Goal: Information Seeking & Learning: Check status

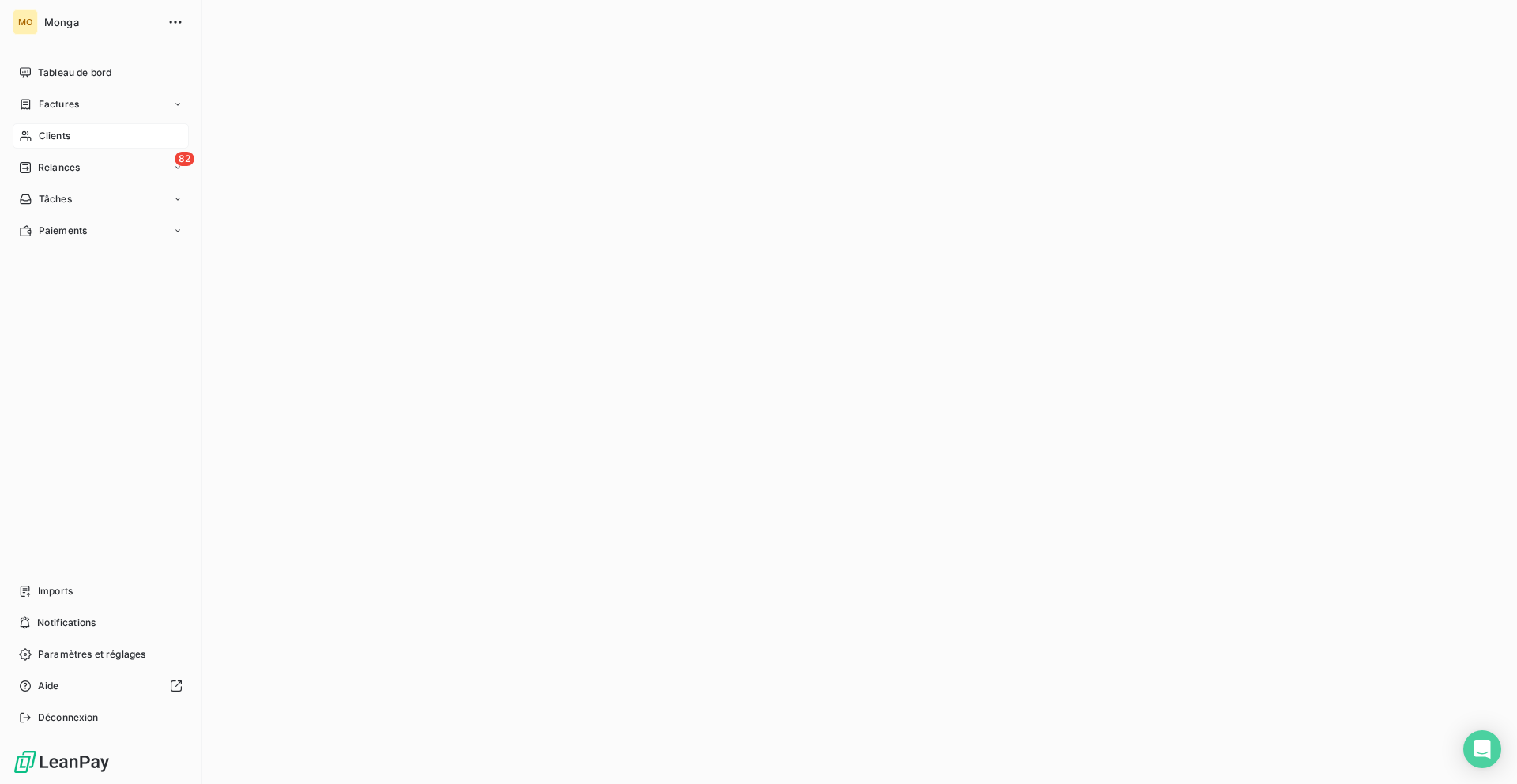
click at [86, 127] on div "Clients" at bounding box center [100, 136] width 176 height 26
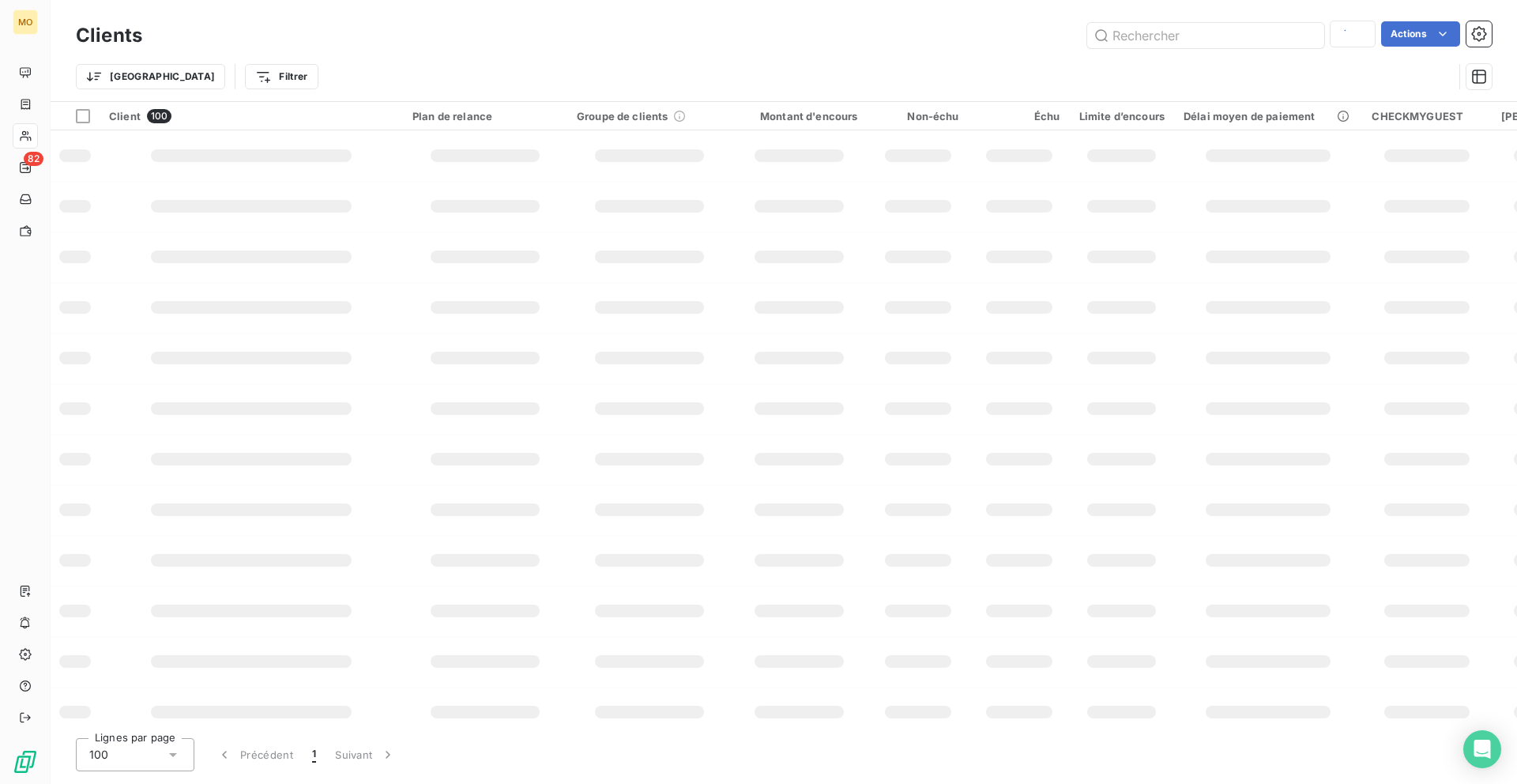
type input "domus"
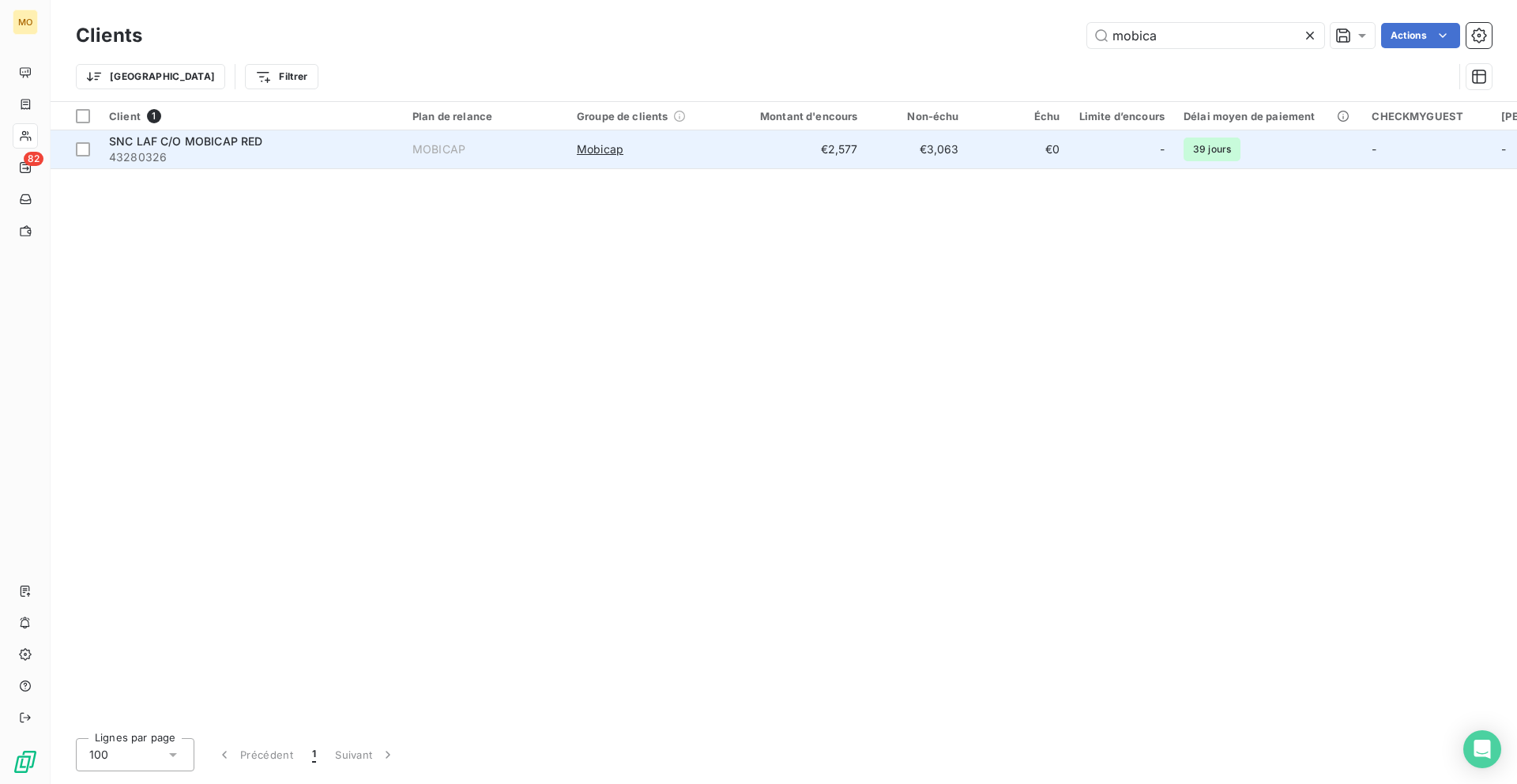
type input "mobica"
click at [304, 159] on span "43280326" at bounding box center [252, 157] width 284 height 15
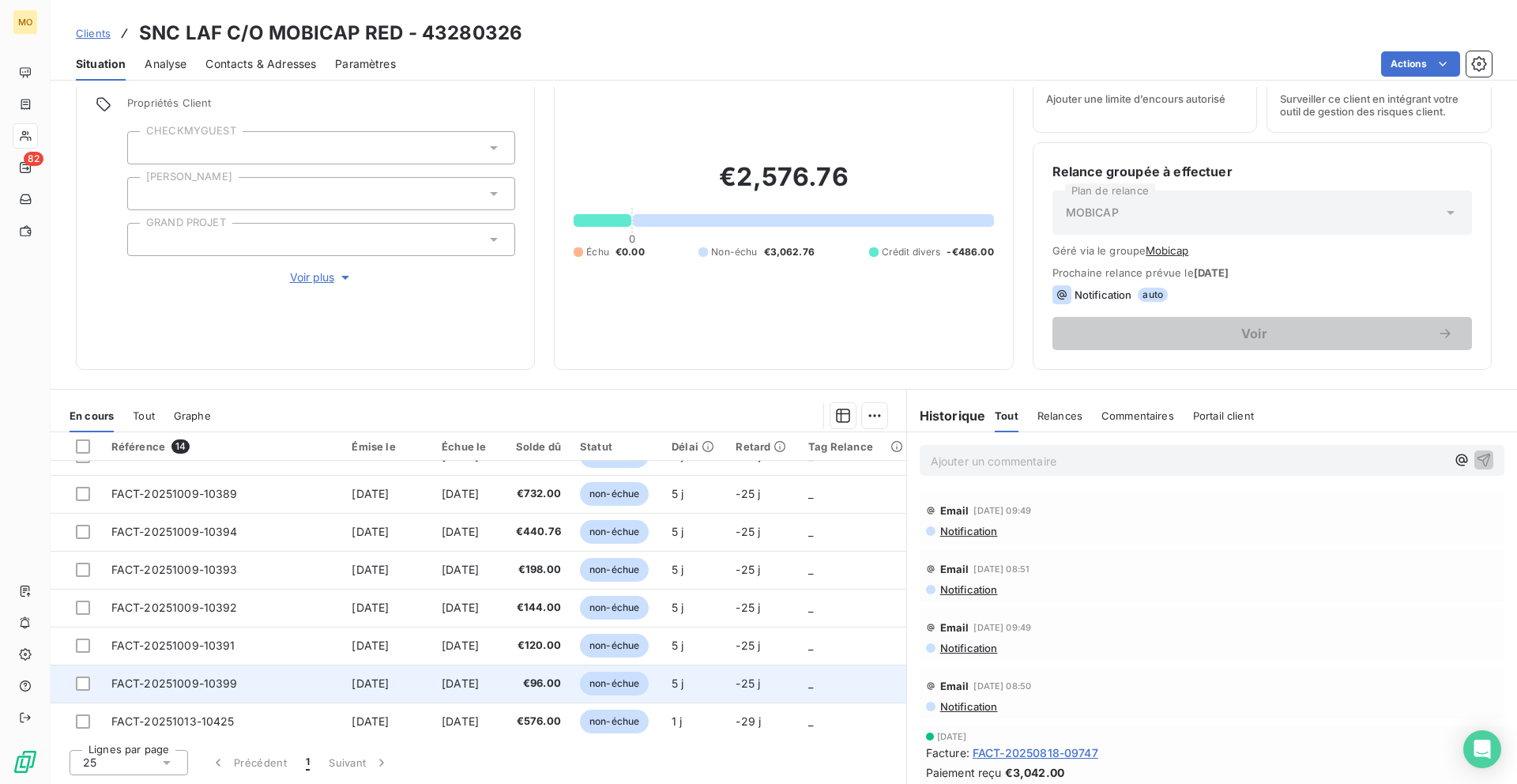
scroll to position [256, 0]
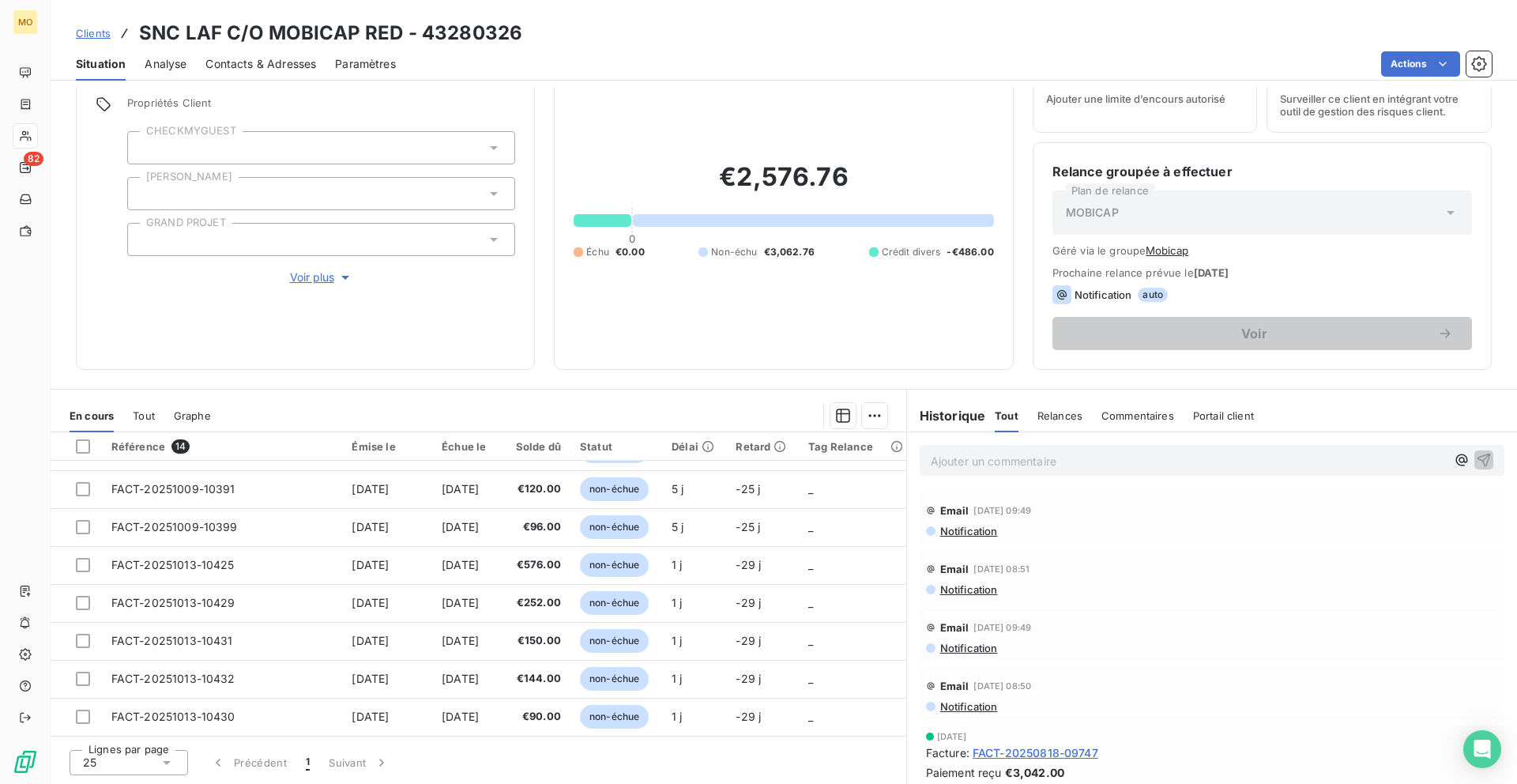
click at [295, 71] on span "Contacts & Adresses" at bounding box center [260, 64] width 110 height 15
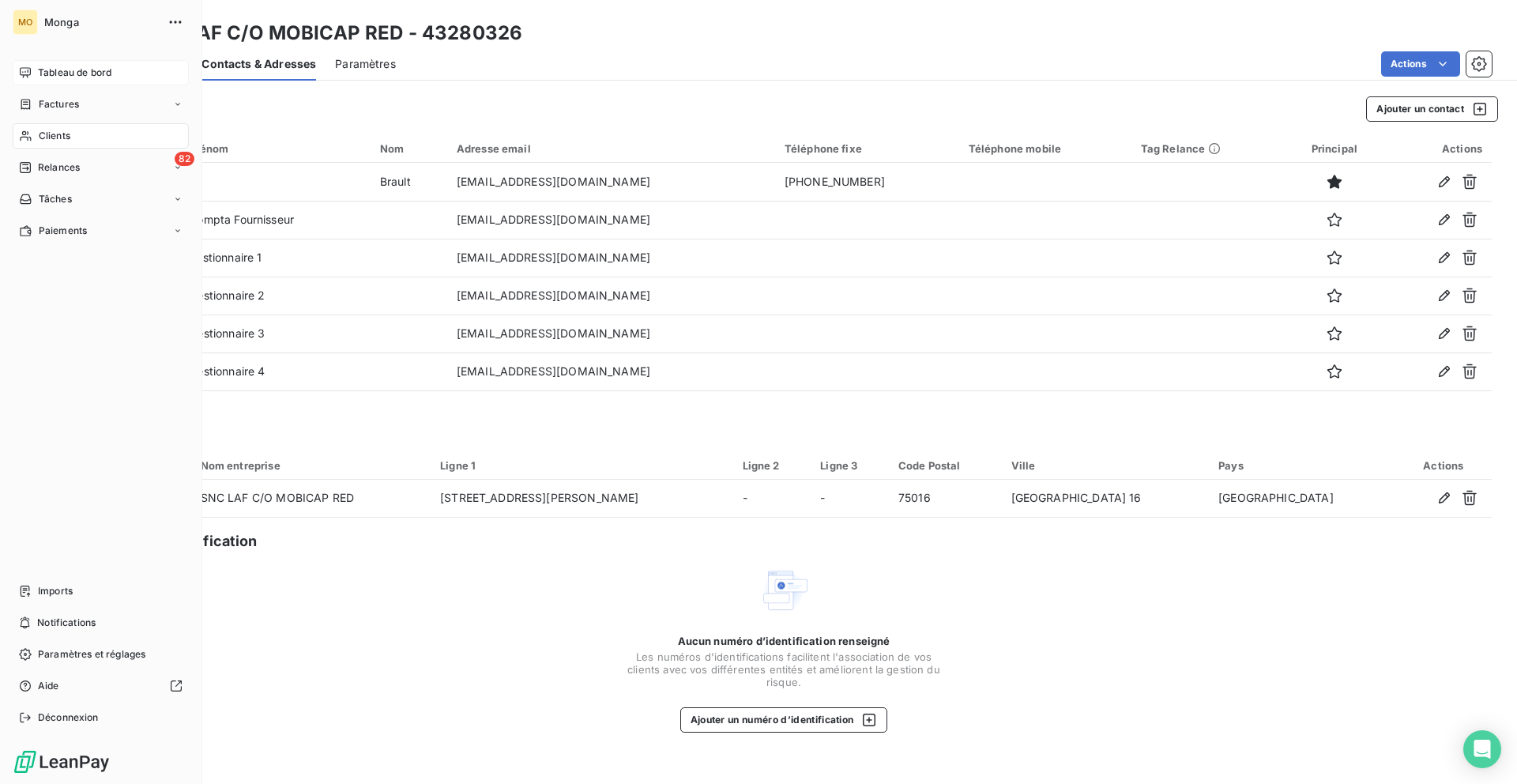
click at [33, 71] on div "Tableau de bord" at bounding box center [100, 73] width 176 height 26
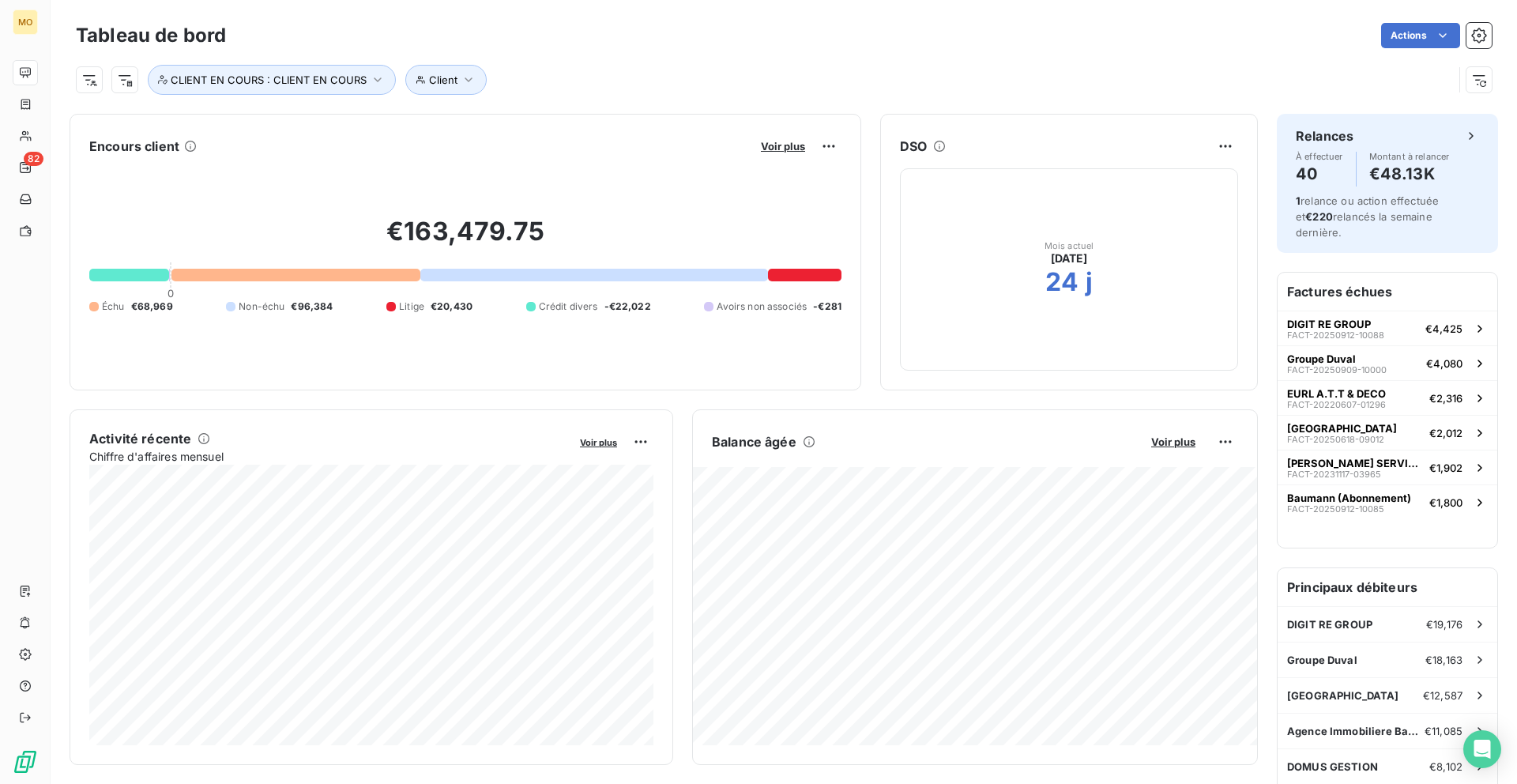
click at [757, 140] on button "Voir plus" at bounding box center [783, 147] width 54 height 15
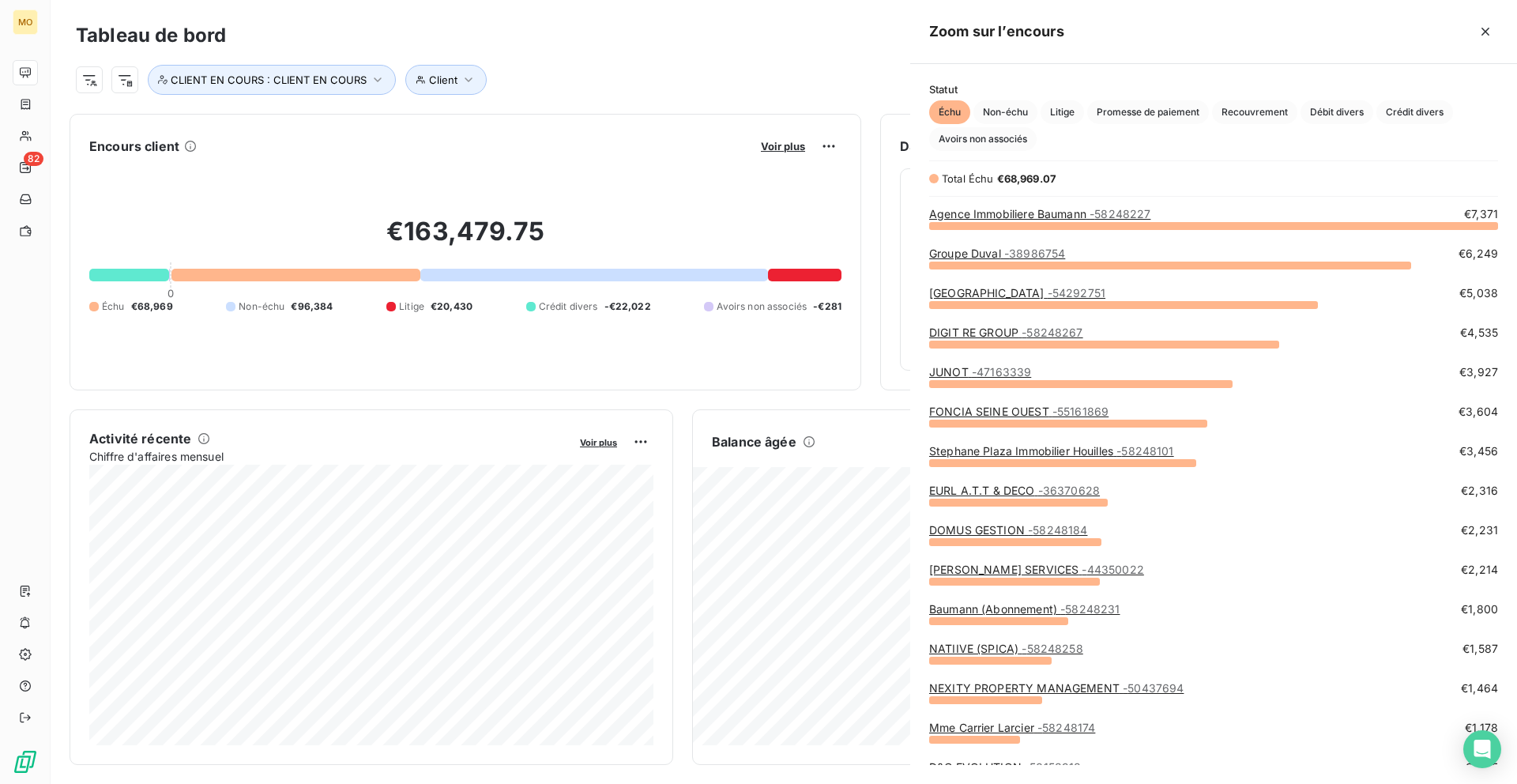
click at [768, 140] on div at bounding box center [758, 392] width 1517 height 784
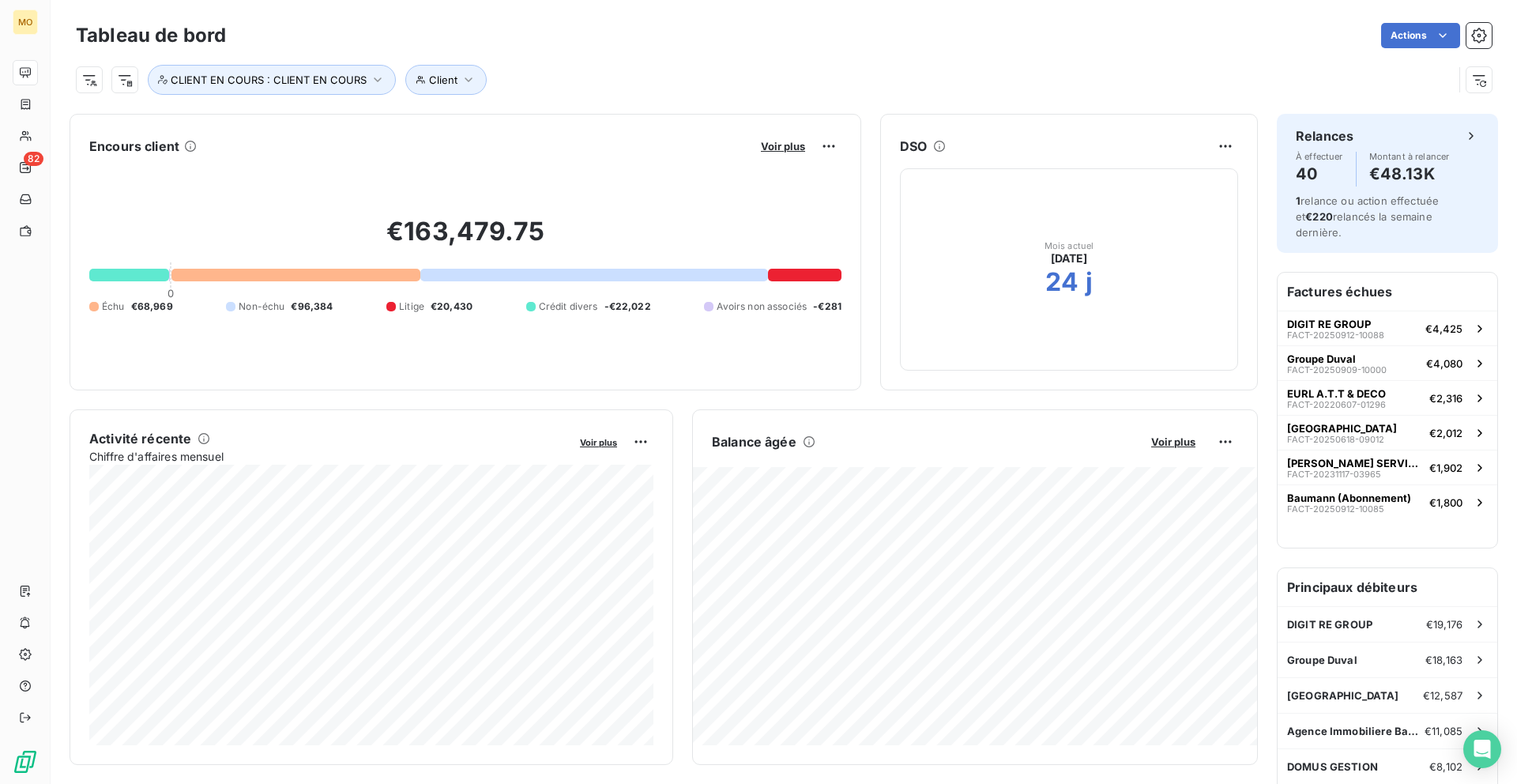
click at [768, 140] on span "Voir plus" at bounding box center [783, 146] width 45 height 13
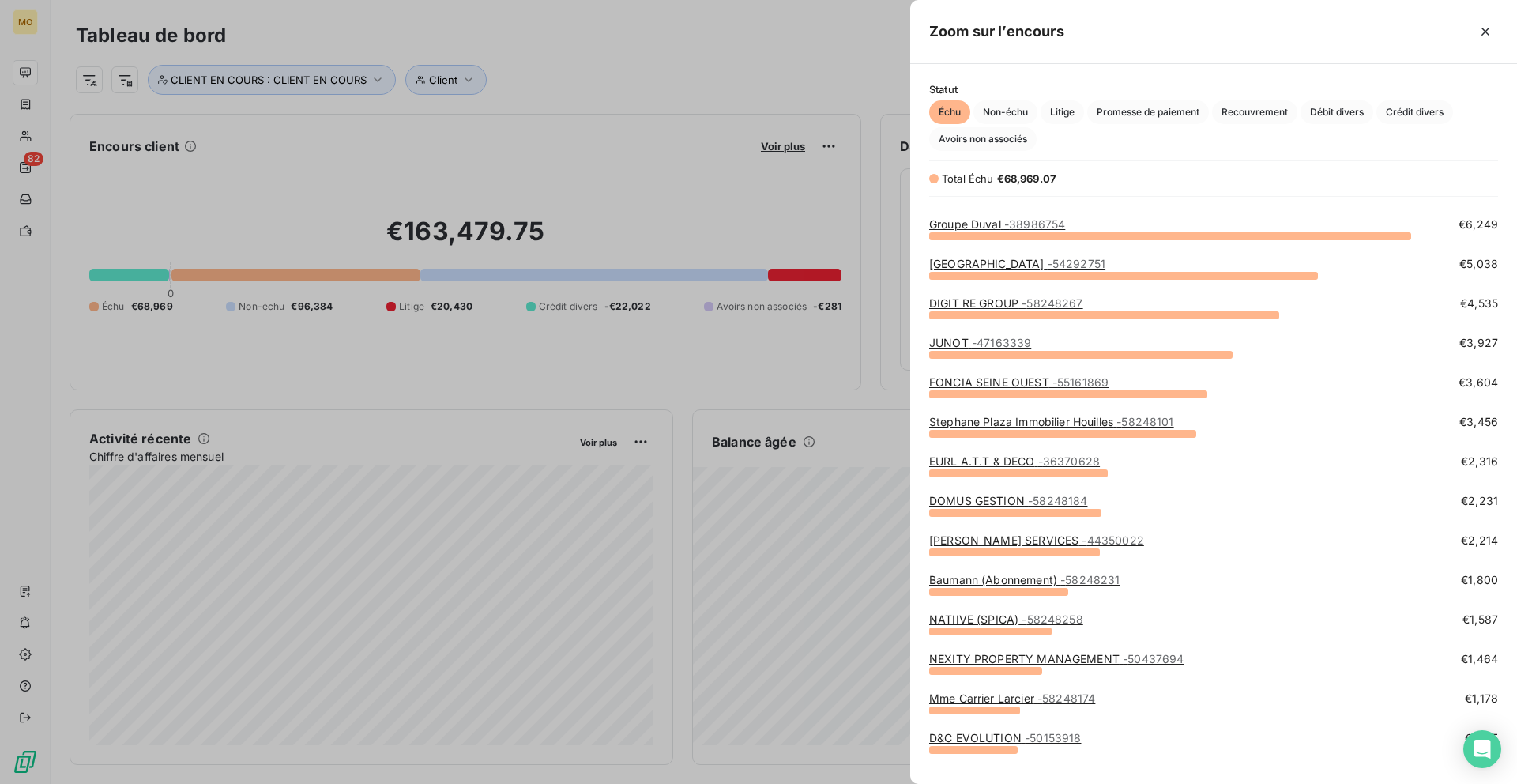
scroll to position [29, 0]
click at [978, 346] on span "- 47163339" at bounding box center [1001, 342] width 59 height 14
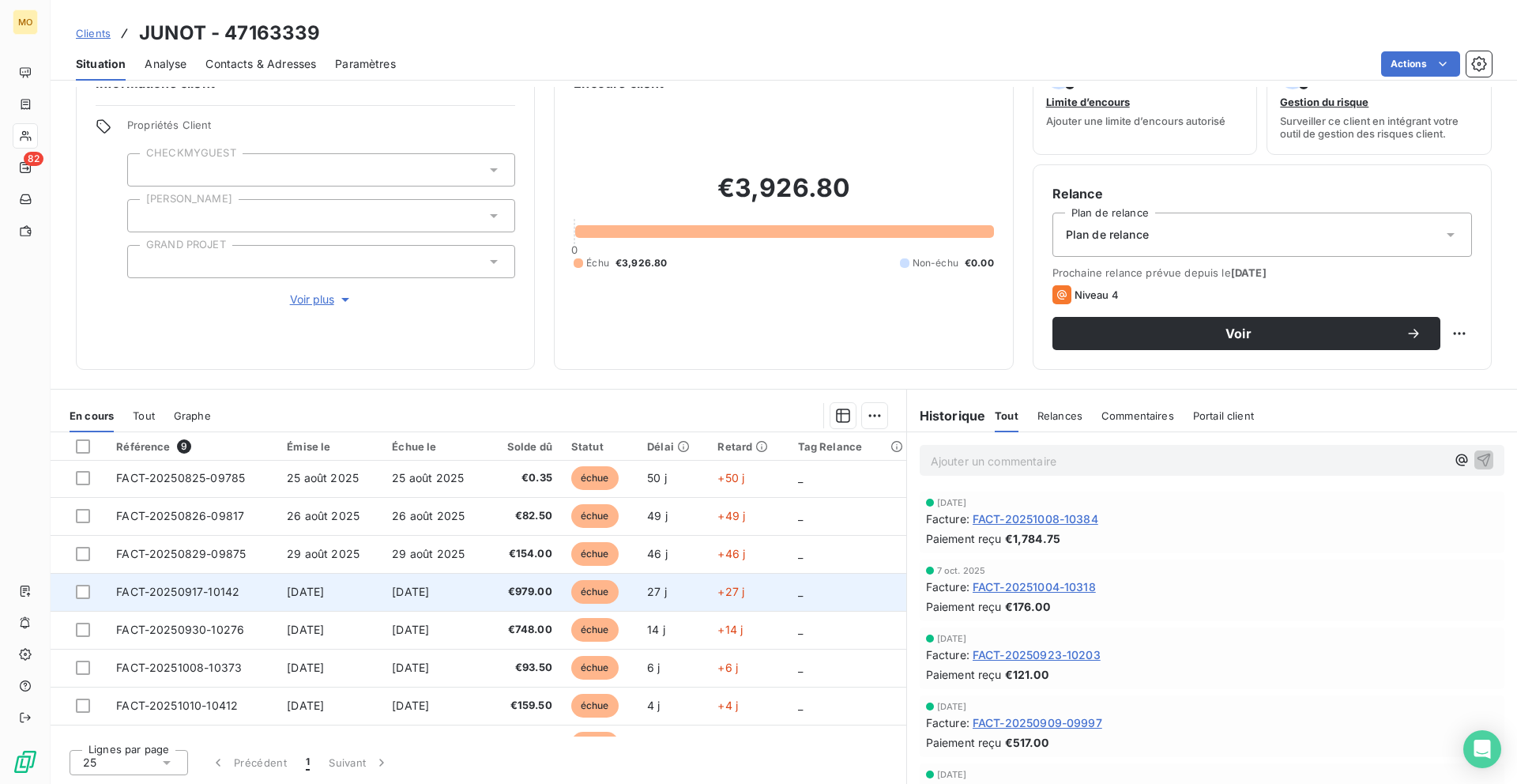
scroll to position [67, 0]
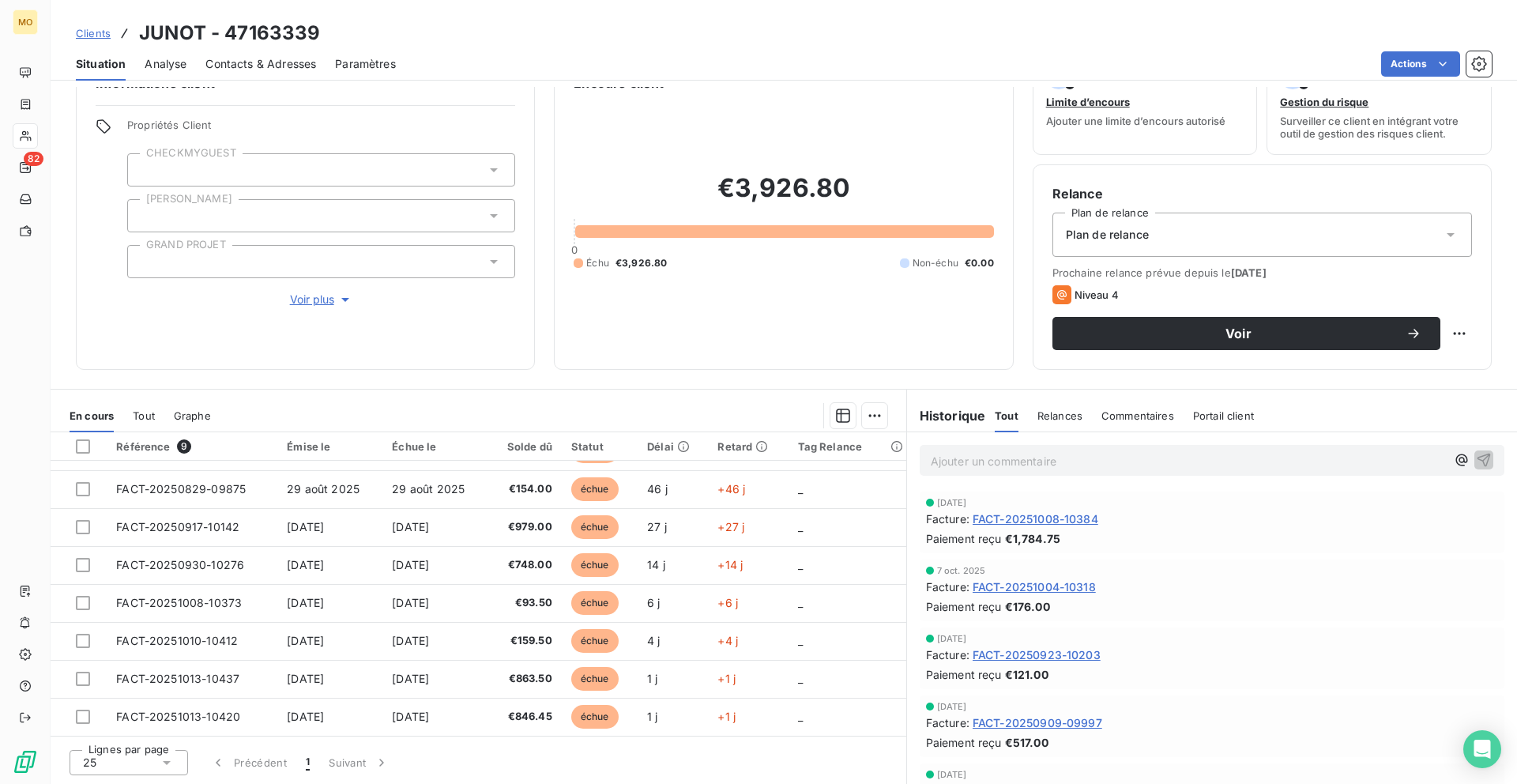
click at [229, 50] on div "Contacts & Adresses" at bounding box center [260, 64] width 110 height 33
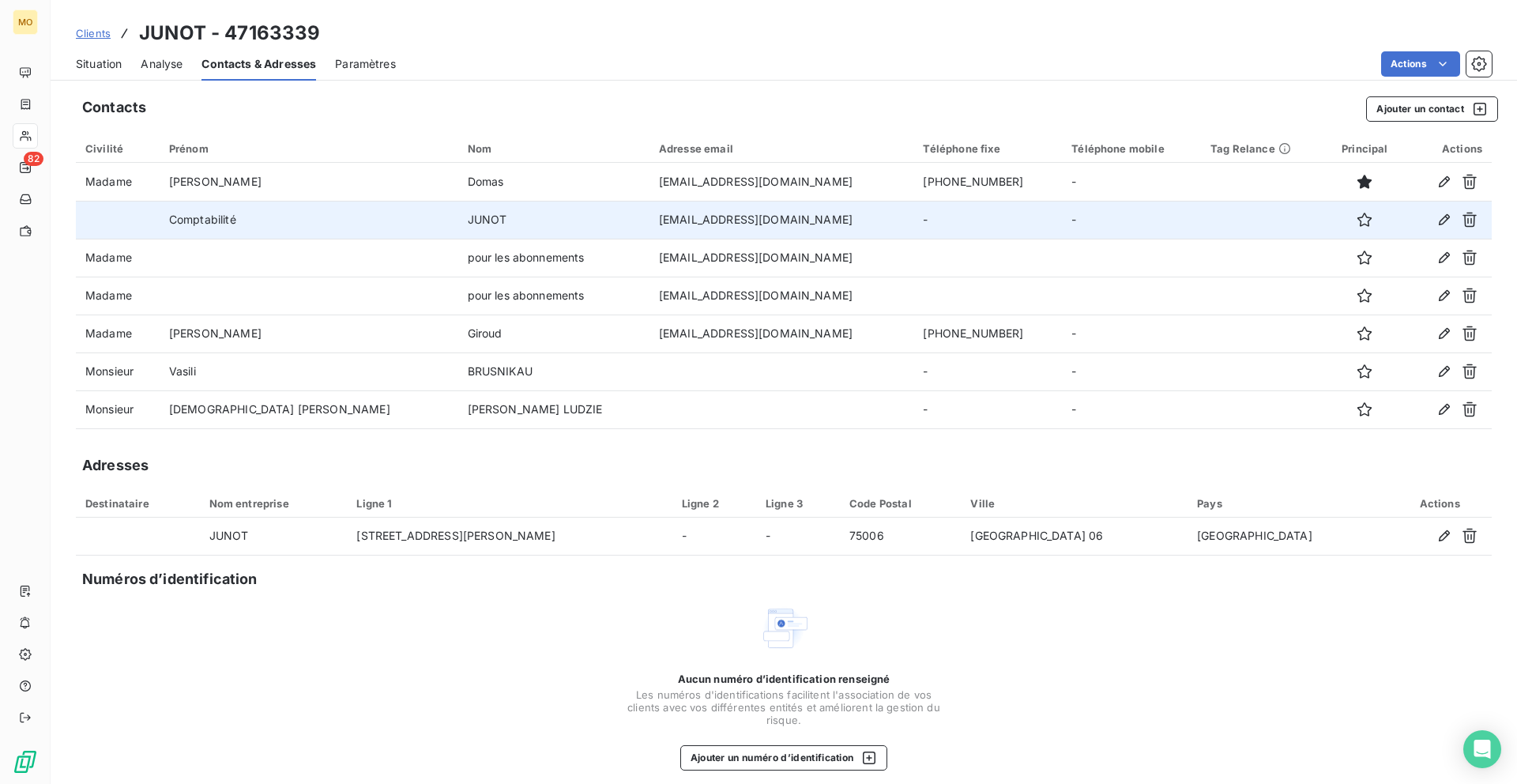
scroll to position [12, 0]
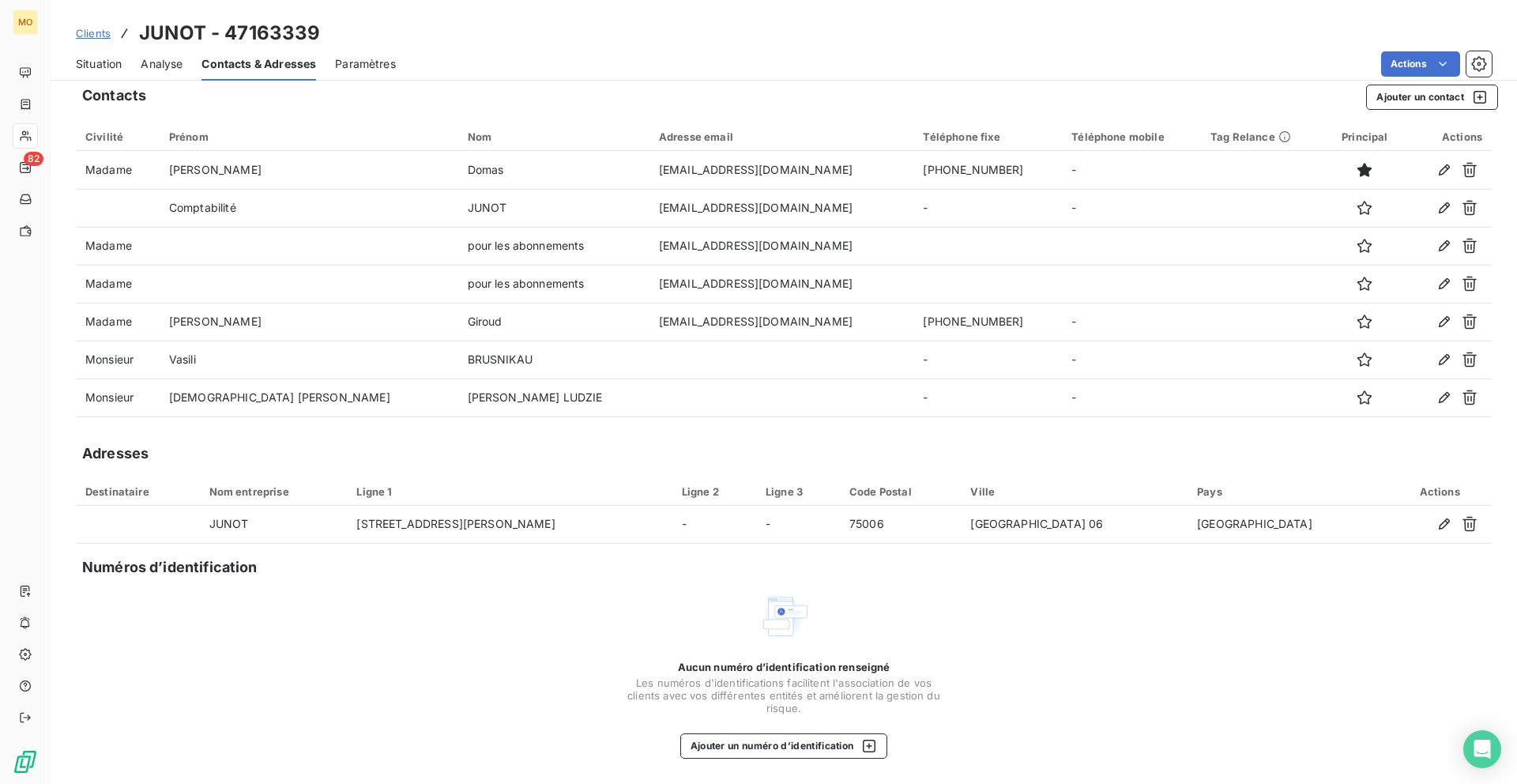
click at [112, 73] on div "Situation" at bounding box center [98, 64] width 46 height 33
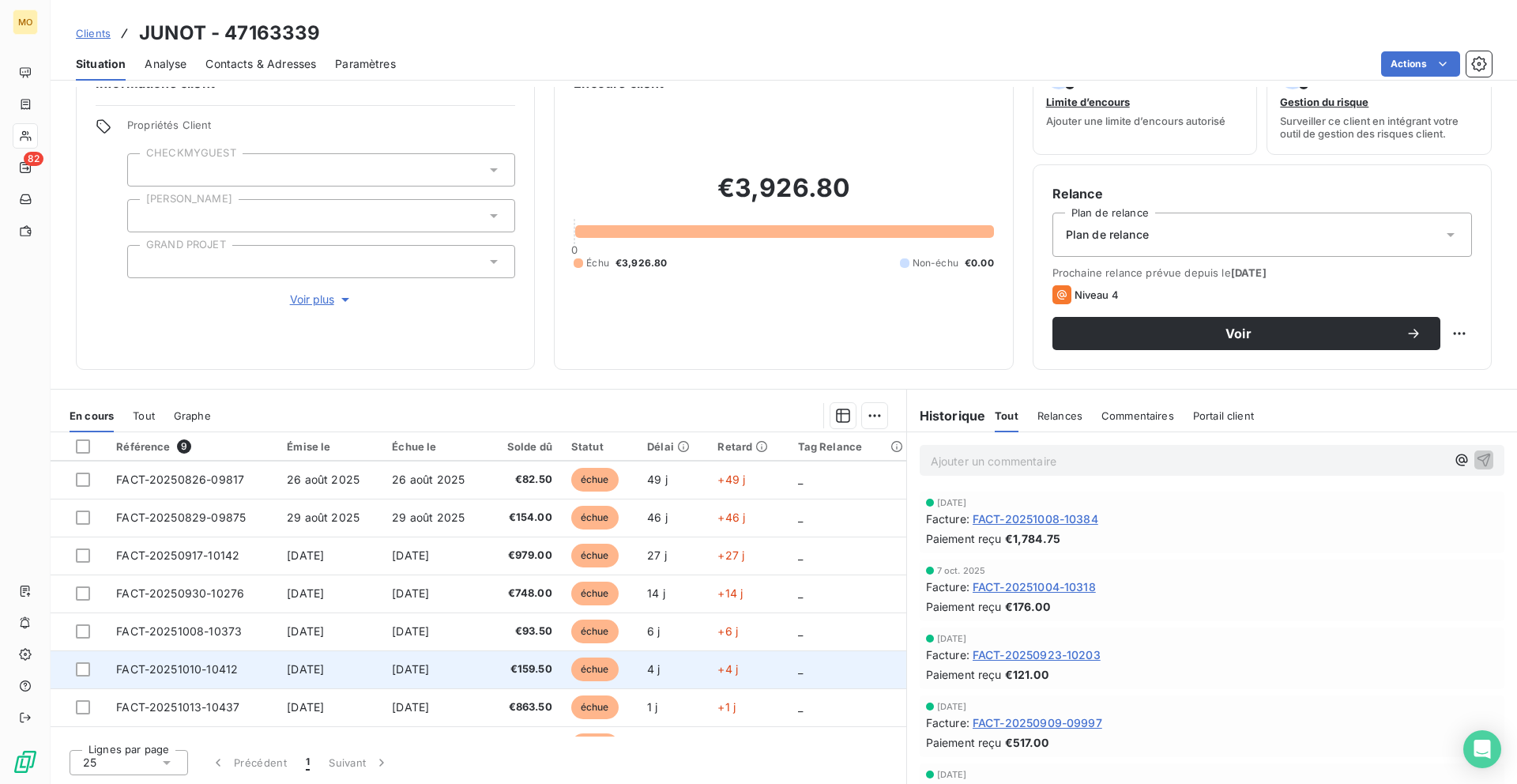
scroll to position [29, 0]
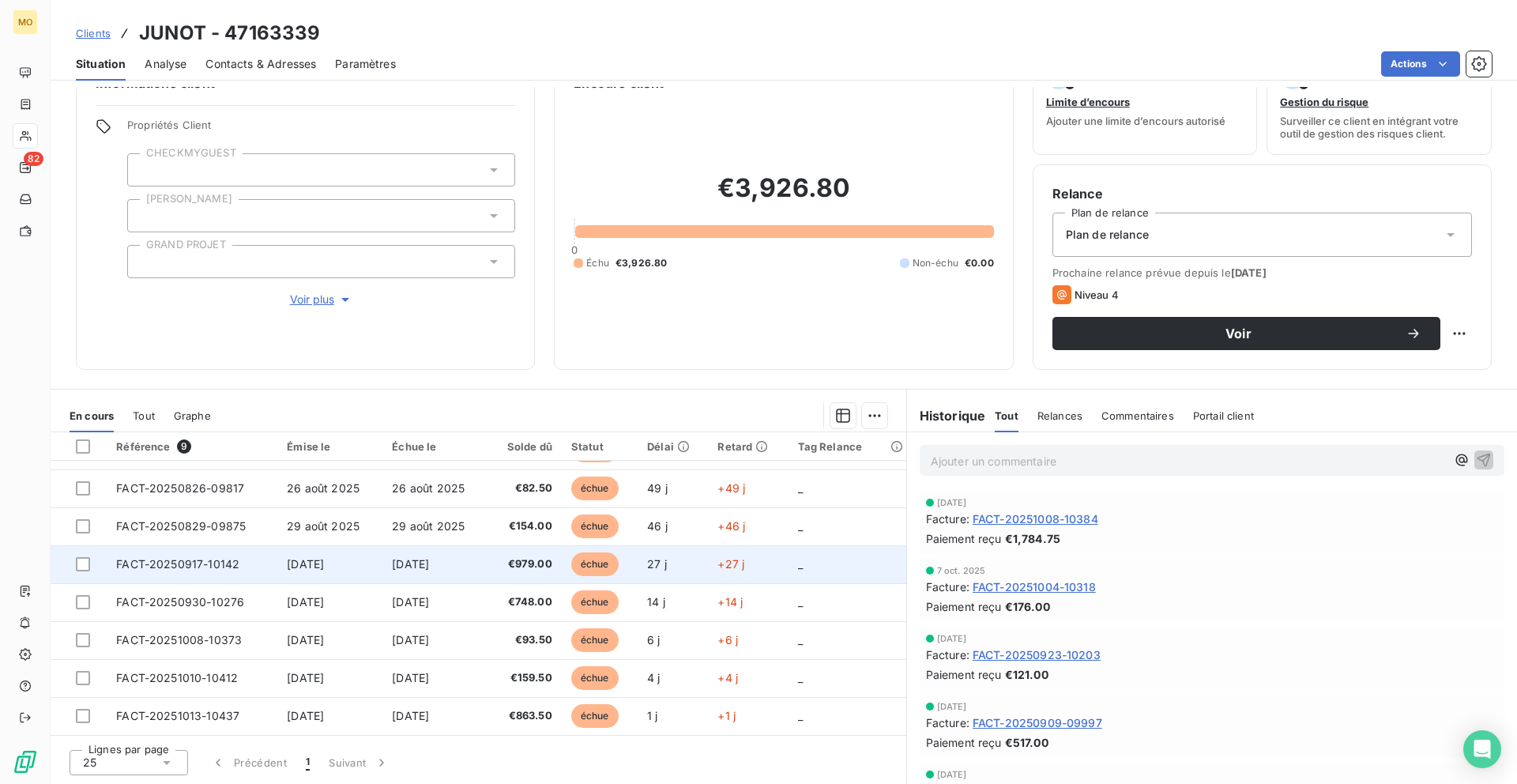
click at [543, 562] on span "€979.00" at bounding box center [524, 563] width 55 height 15
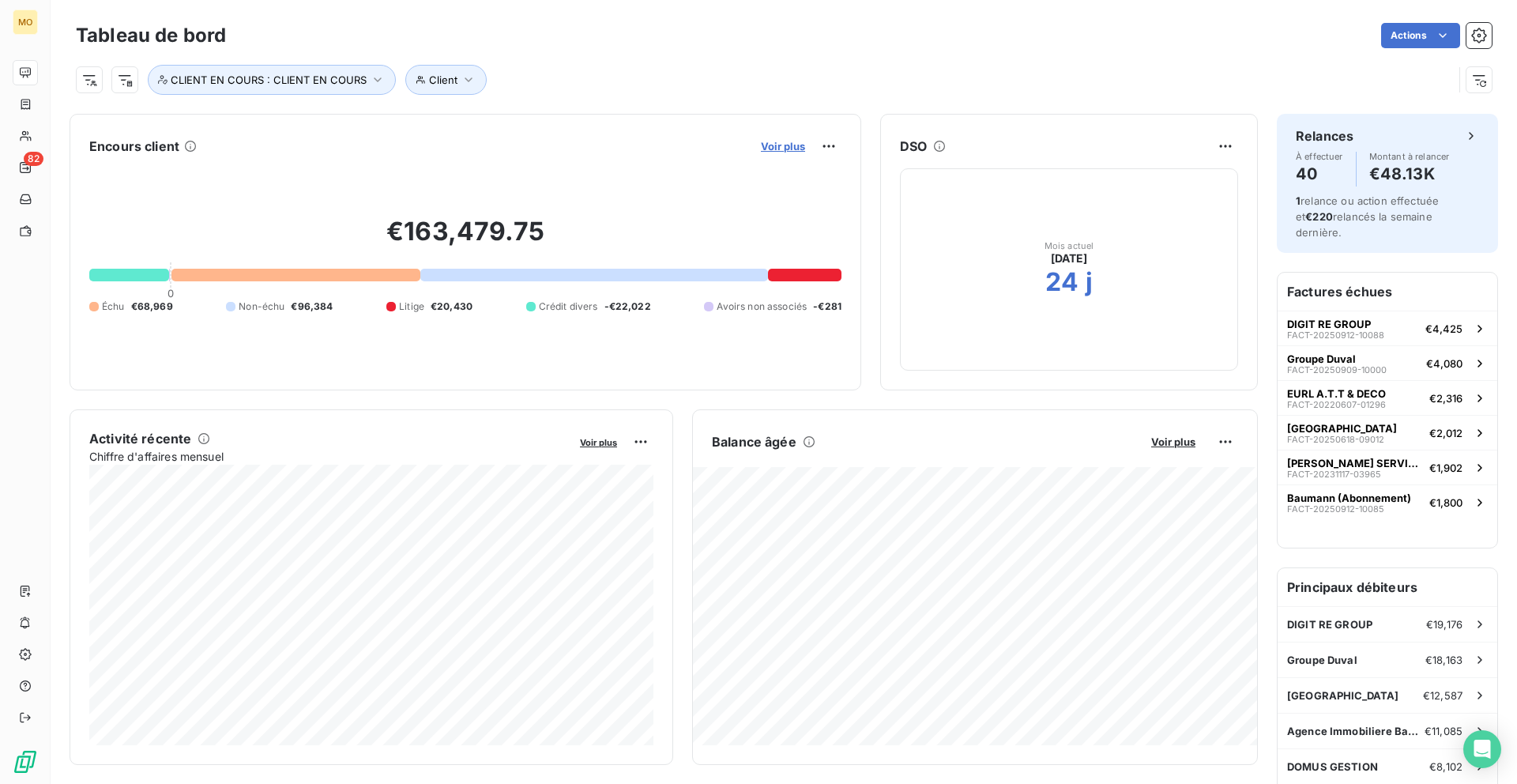
click at [783, 149] on span "Voir plus" at bounding box center [783, 146] width 45 height 13
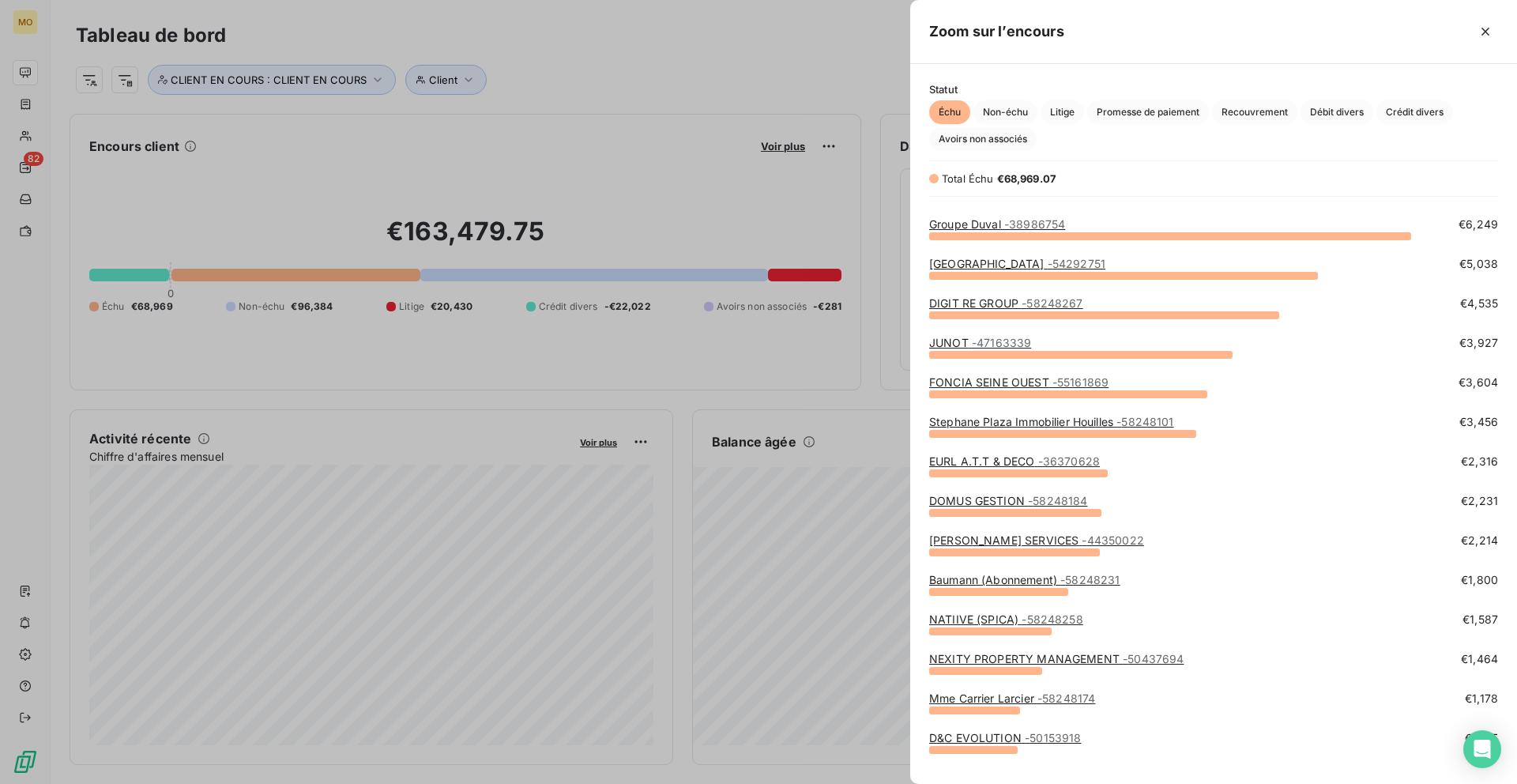
scroll to position [35, 0]
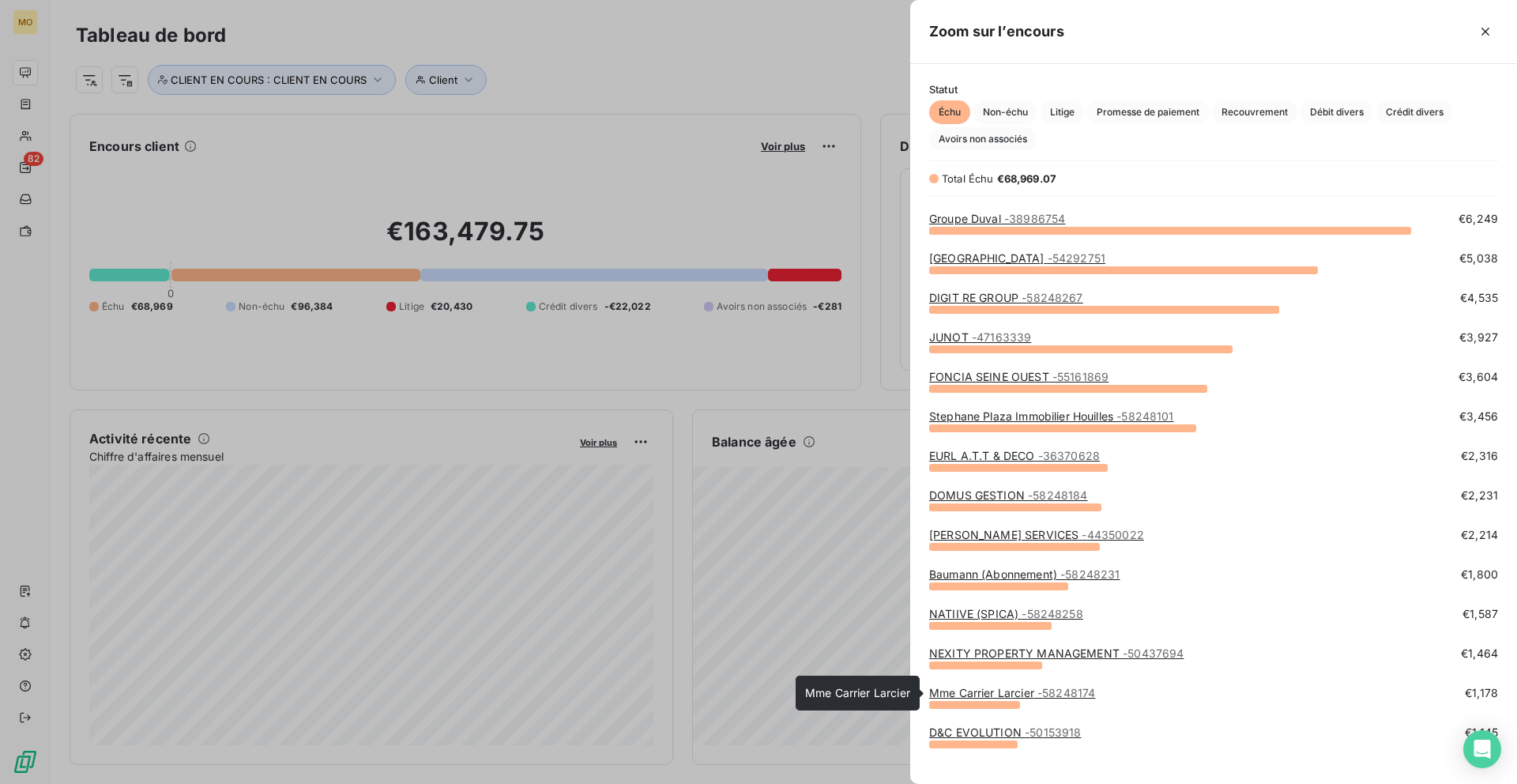
click at [1009, 696] on link "Mme Carrier Larcier - 58248174" at bounding box center [1012, 692] width 166 height 14
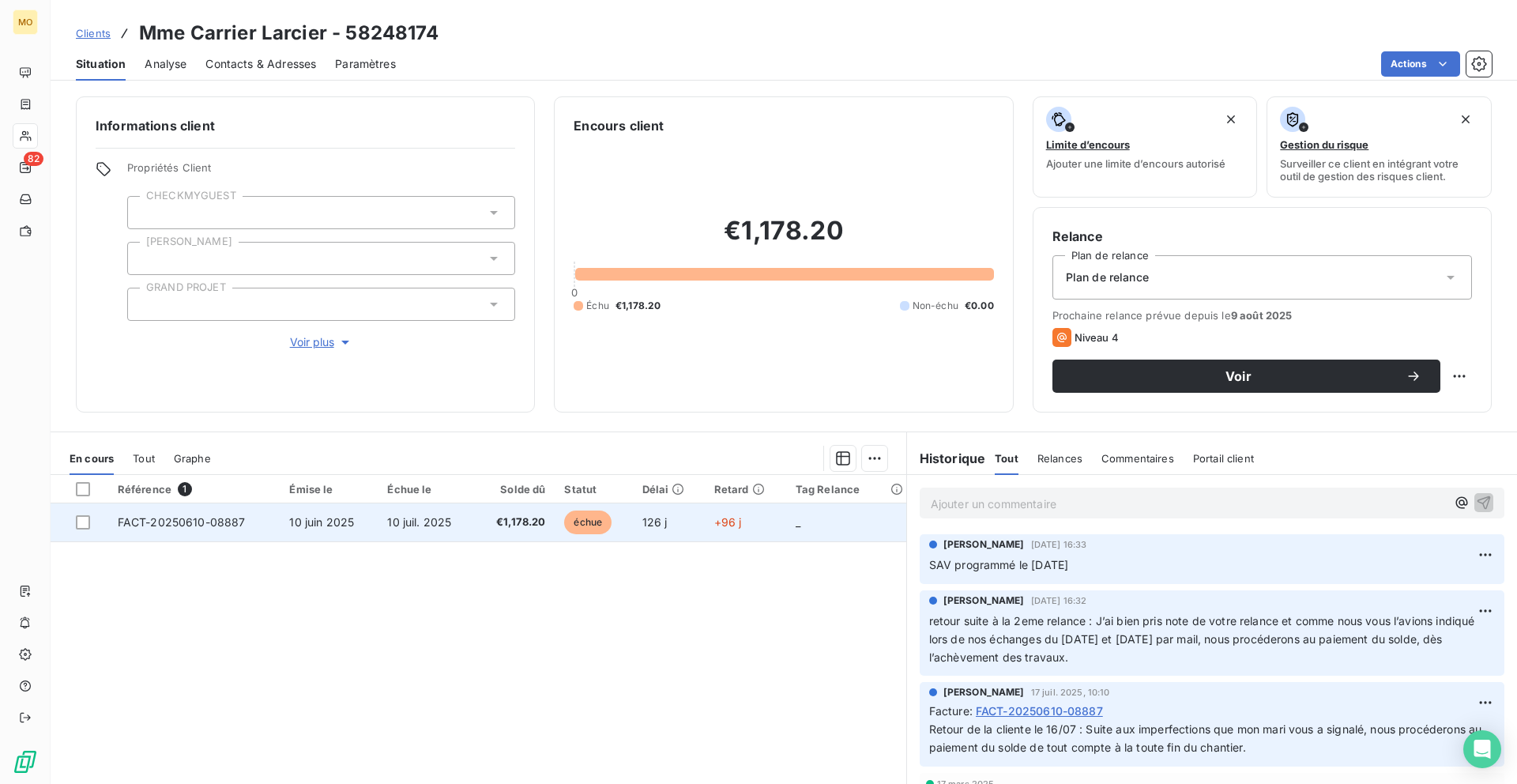
click at [250, 518] on td "FACT-20250610-08887" at bounding box center [194, 522] width 172 height 38
click at [500, 529] on span "€1,178.20" at bounding box center [514, 521] width 61 height 15
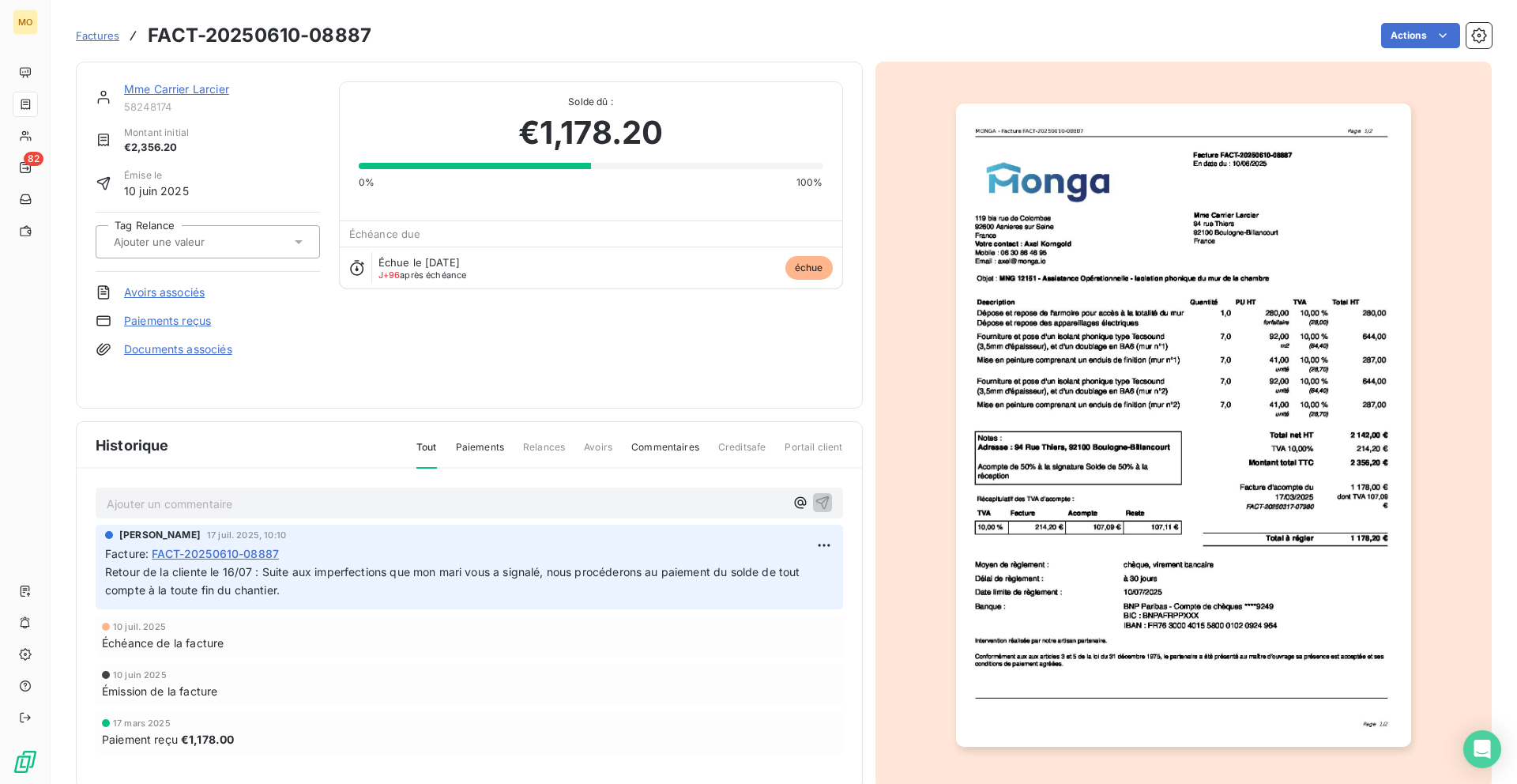
click at [944, 262] on div at bounding box center [1183, 425] width 617 height 727
click at [1026, 262] on img "button" at bounding box center [1183, 426] width 455 height 644
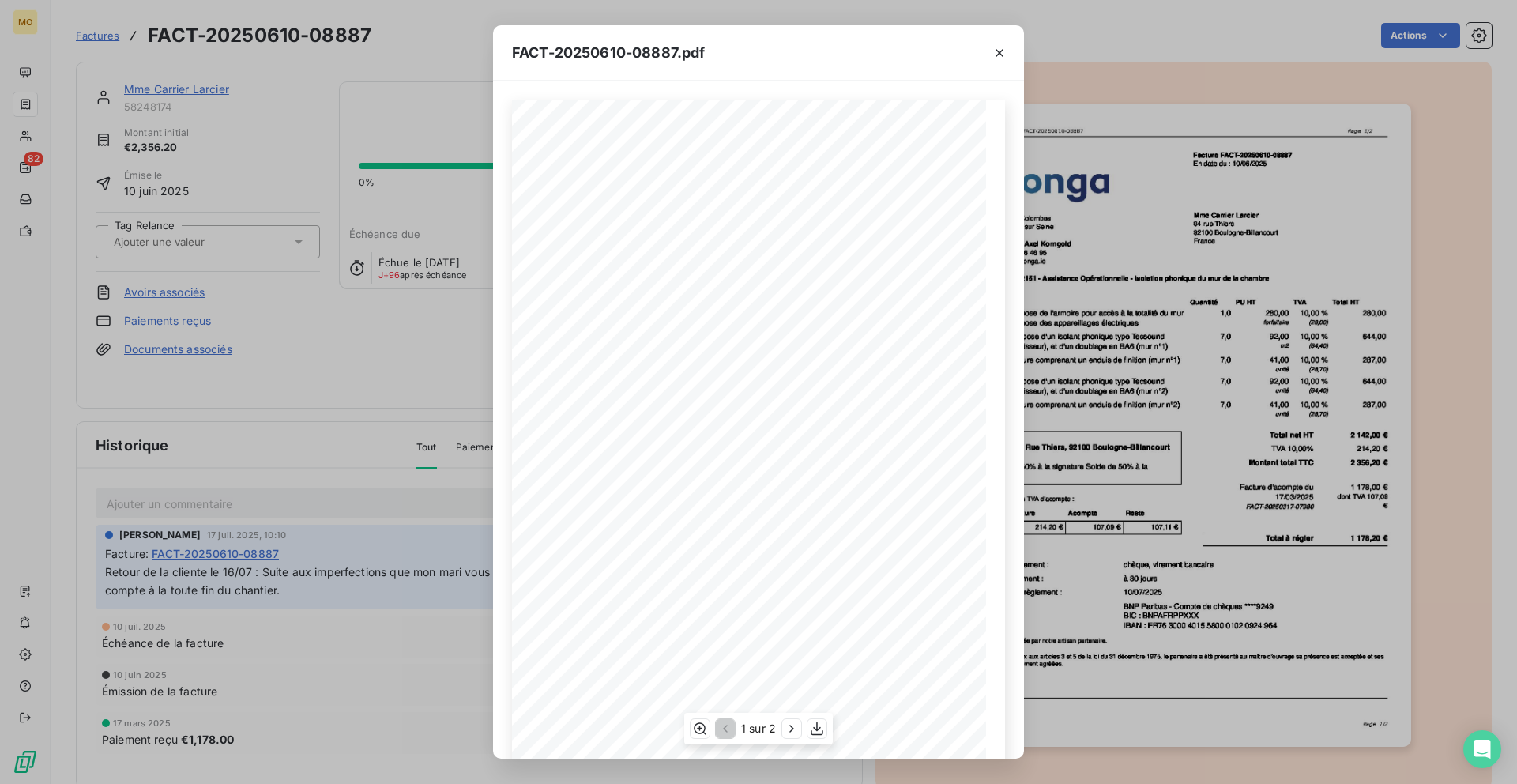
click at [584, 283] on span "MNG 12151 - Assistance Opérationnelle - Isolation phonique du mur de la chambre" at bounding box center [707, 280] width 281 height 7
drag, startPoint x: 569, startPoint y: 282, endPoint x: 593, endPoint y: 282, distance: 24.0
click at [593, 282] on span "MNG 12151 - Assistance Opérationnelle - Isolation phonique du mur de la chambre" at bounding box center [707, 280] width 281 height 7
copy span "MNG 12"
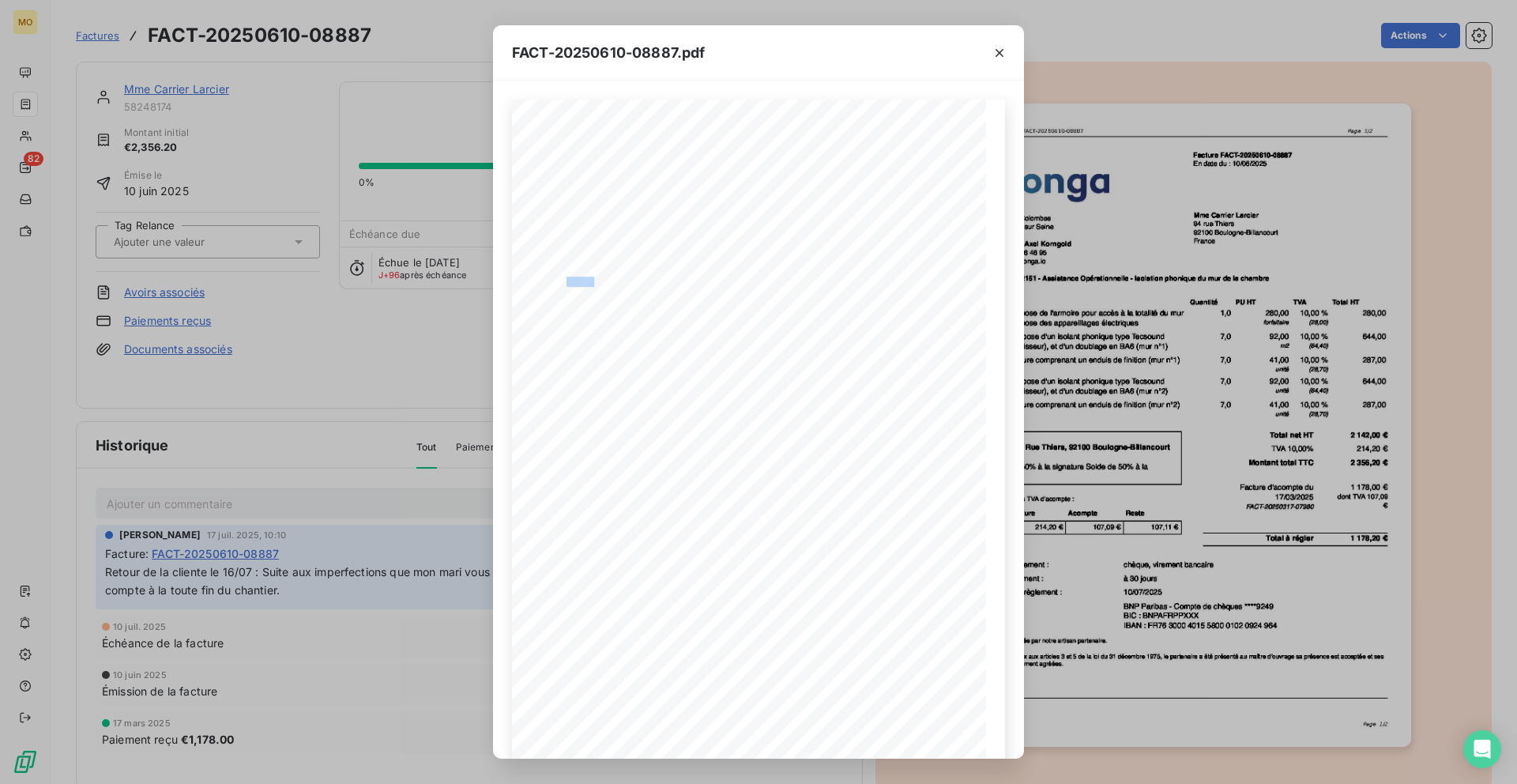
click at [263, 396] on div "FACT-20250610-08887.pdf 119 bis rue de Colombes 92600 Asnieres sur Seine France…" at bounding box center [758, 392] width 1517 height 784
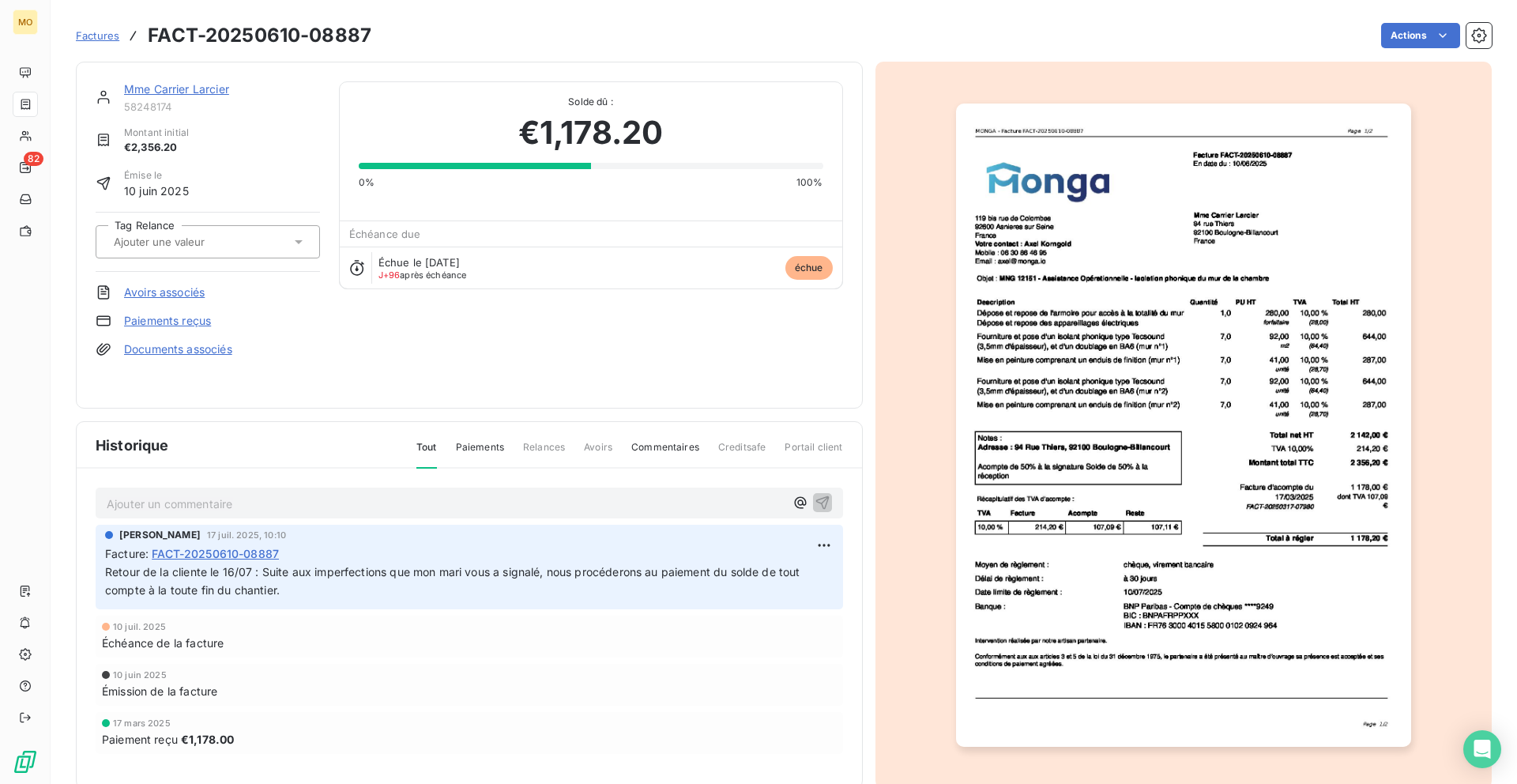
click at [424, 506] on p "Ajouter un commentaire ﻿" at bounding box center [446, 504] width 678 height 20
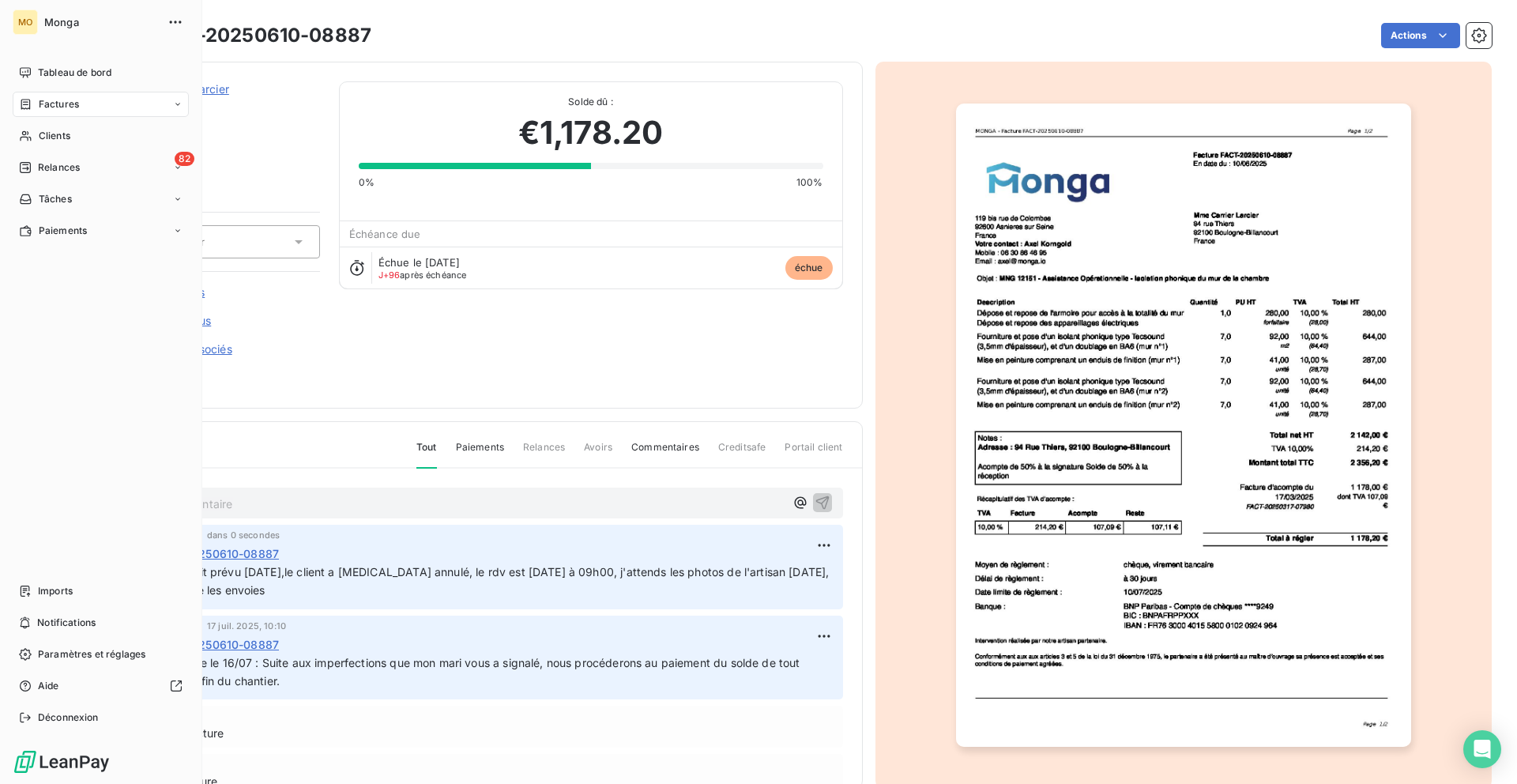
click at [23, 108] on icon at bounding box center [26, 103] width 9 height 10
click at [36, 79] on div "Tableau de bord" at bounding box center [100, 73] width 176 height 26
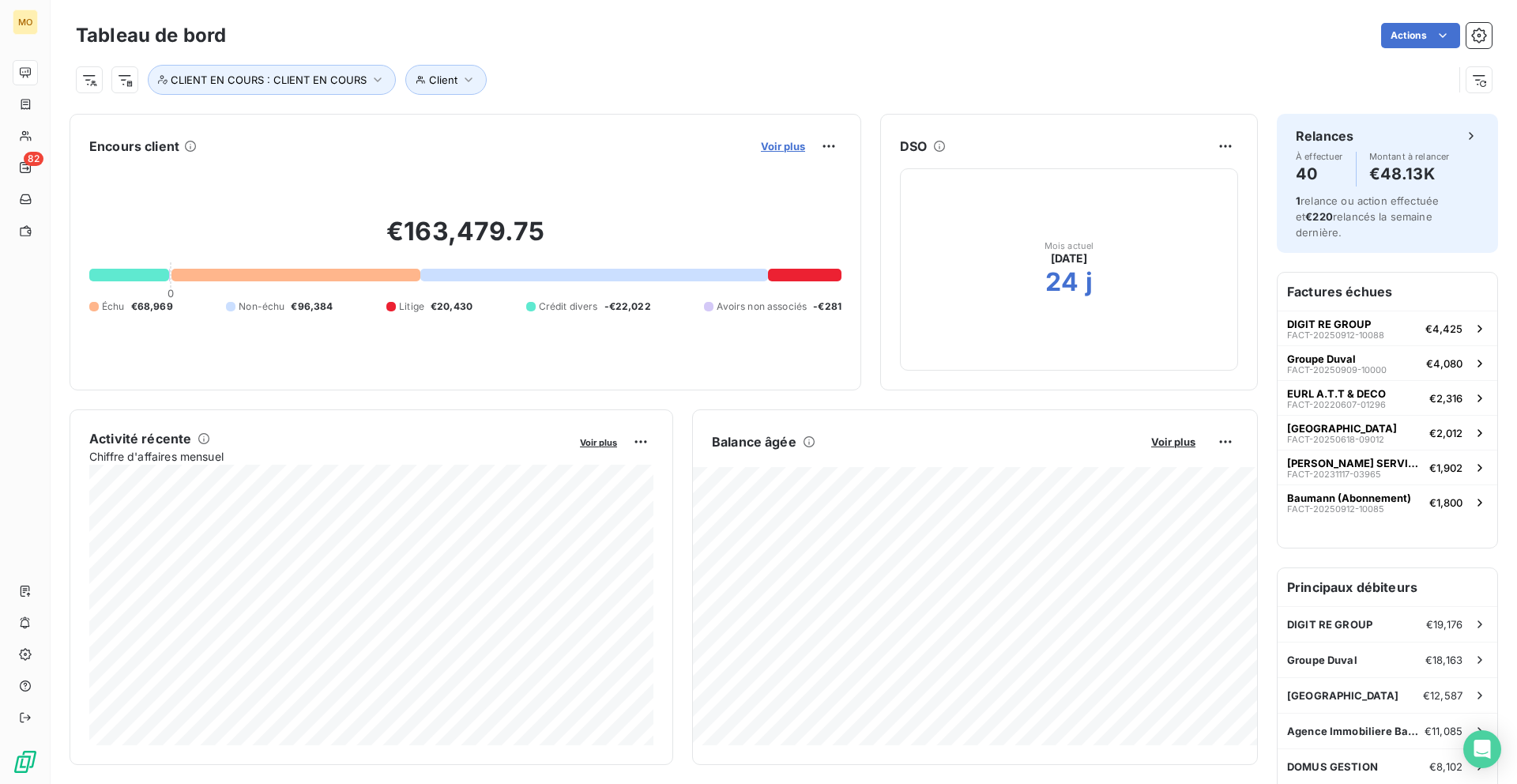
click at [804, 142] on span "Voir plus" at bounding box center [783, 146] width 45 height 13
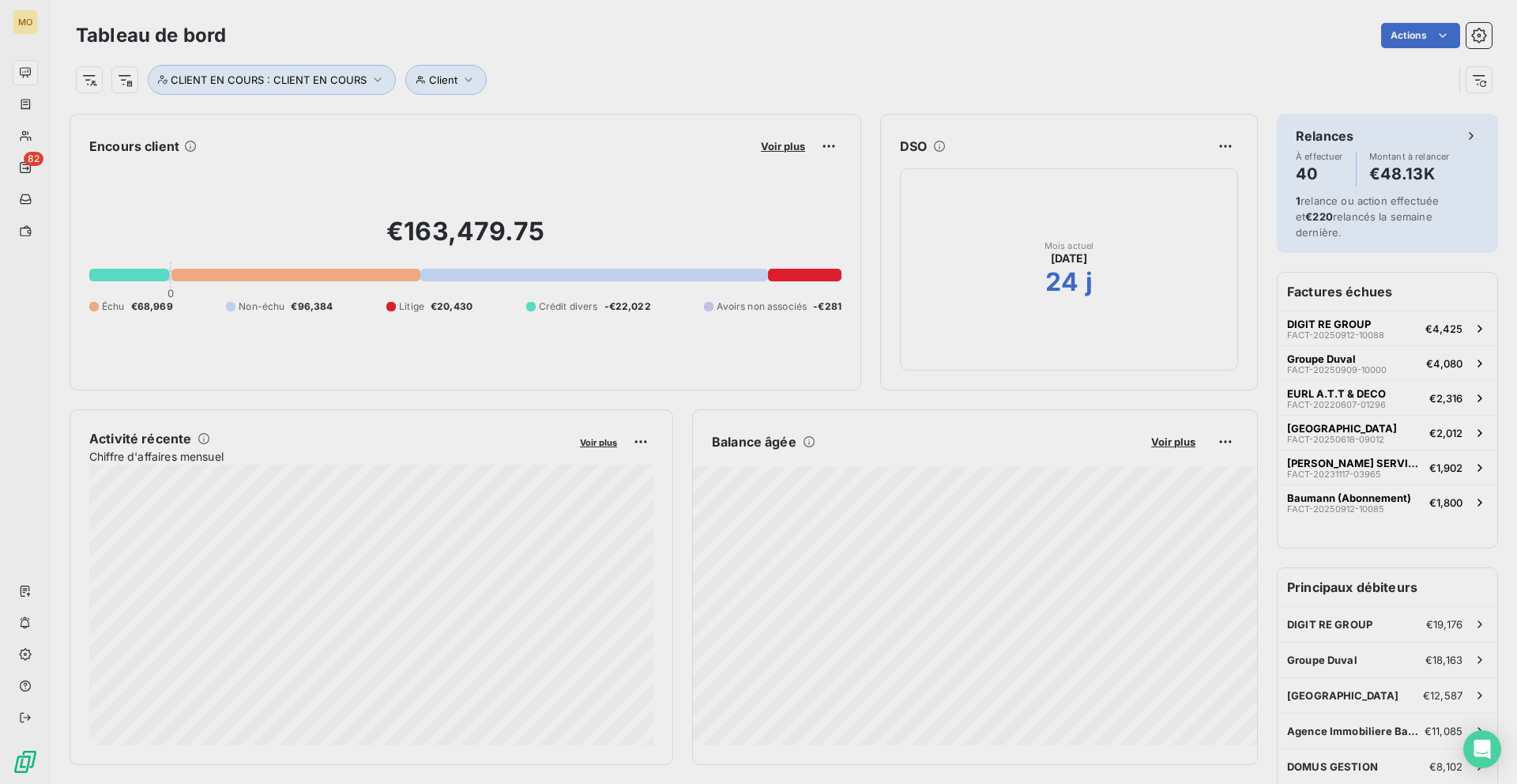
scroll to position [784, 607]
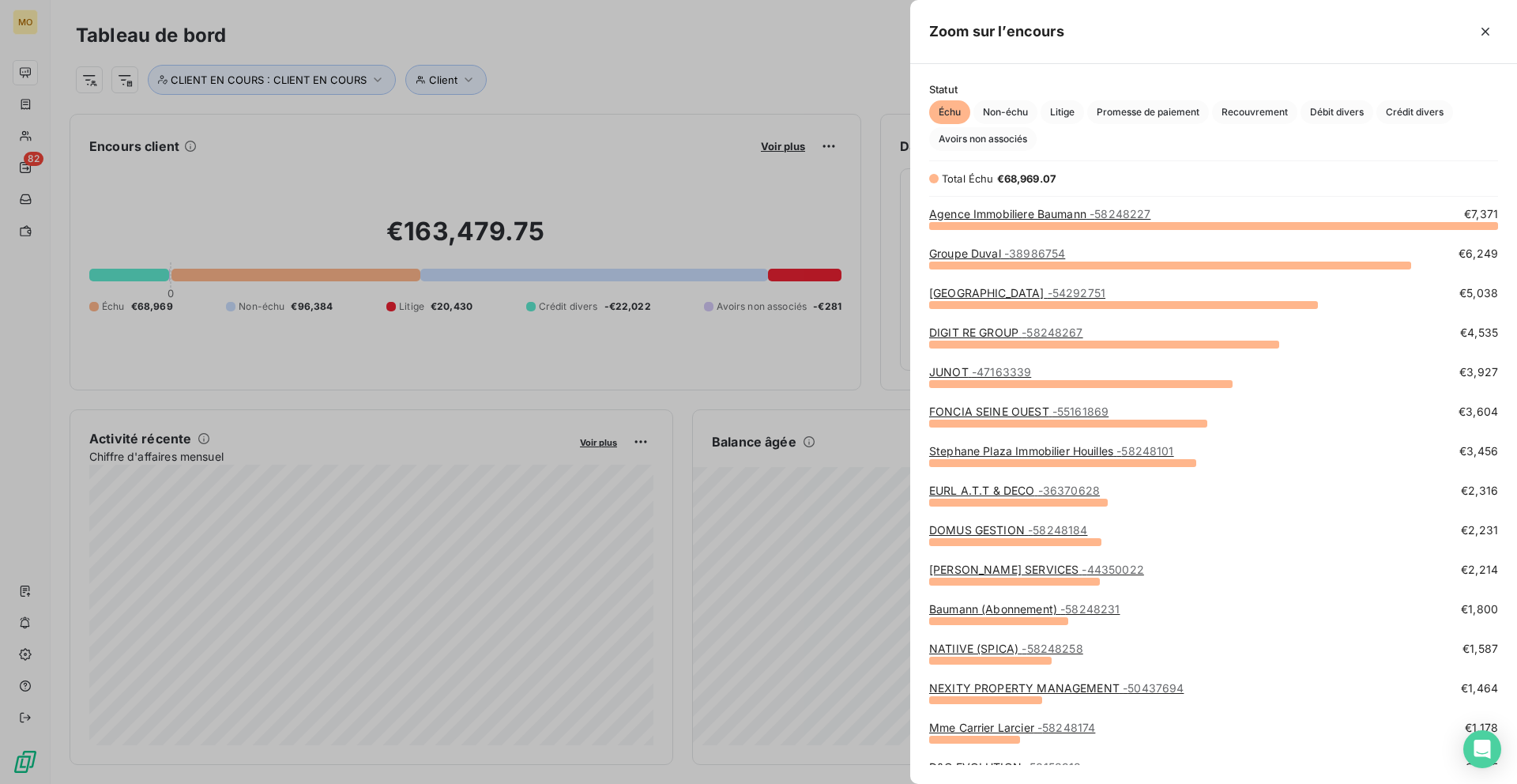
click at [778, 153] on div at bounding box center [758, 392] width 1517 height 784
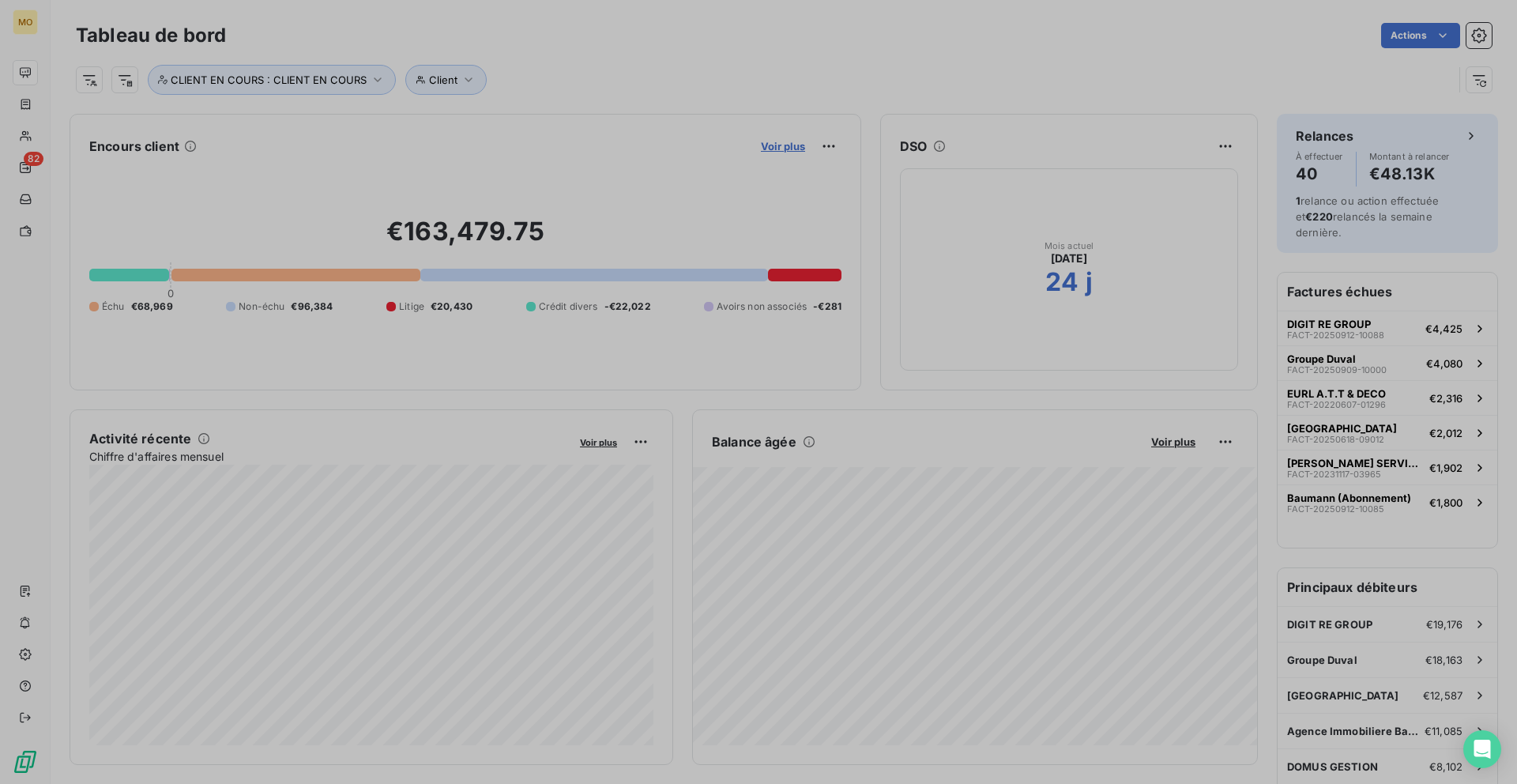
click at [778, 150] on span "Voir plus" at bounding box center [783, 146] width 45 height 13
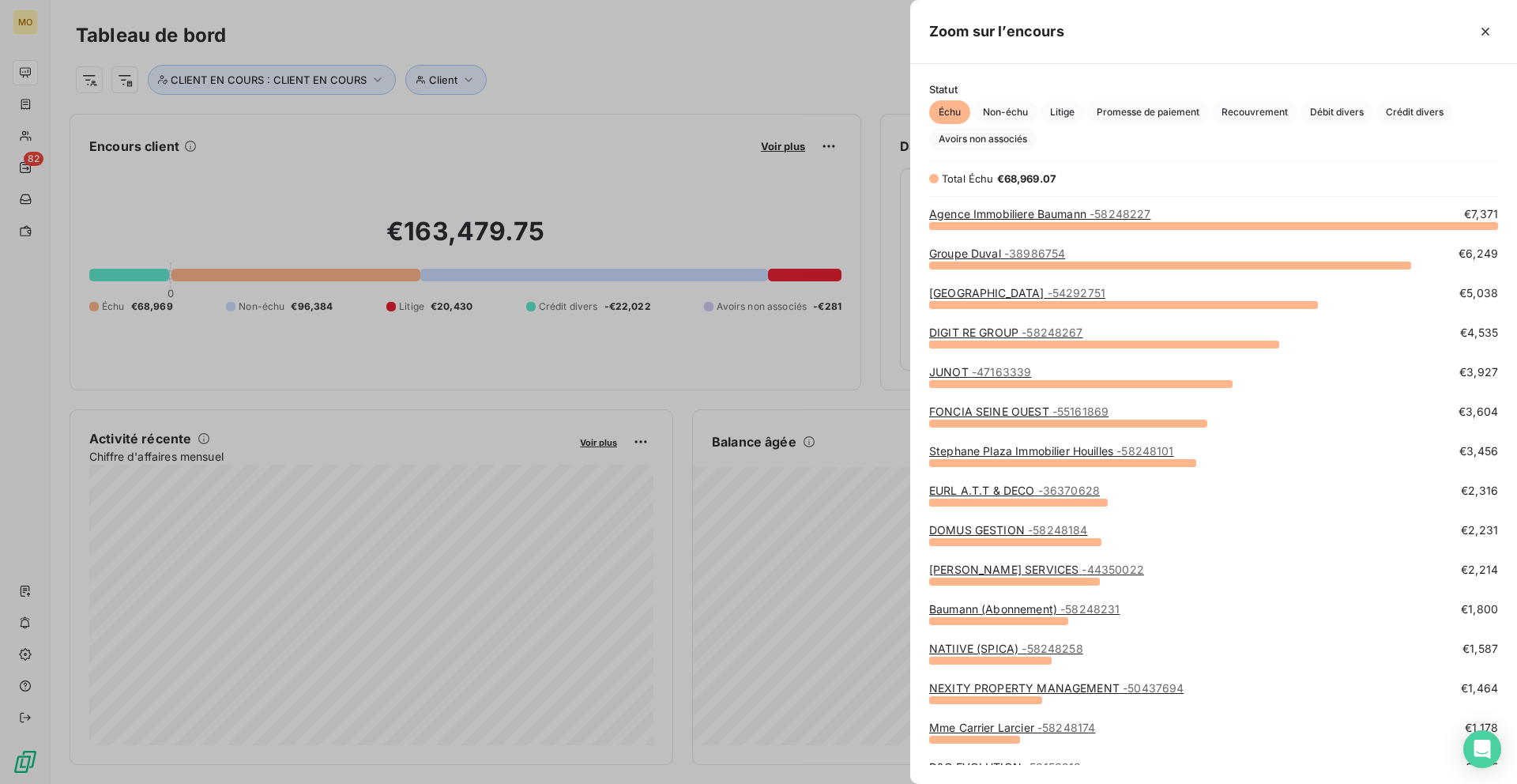
click at [984, 301] on div "grid" at bounding box center [1123, 304] width 388 height 8
click at [984, 297] on link "Laforêt LE HAVRE CENTRE - 54292751" at bounding box center [1016, 293] width 176 height 14
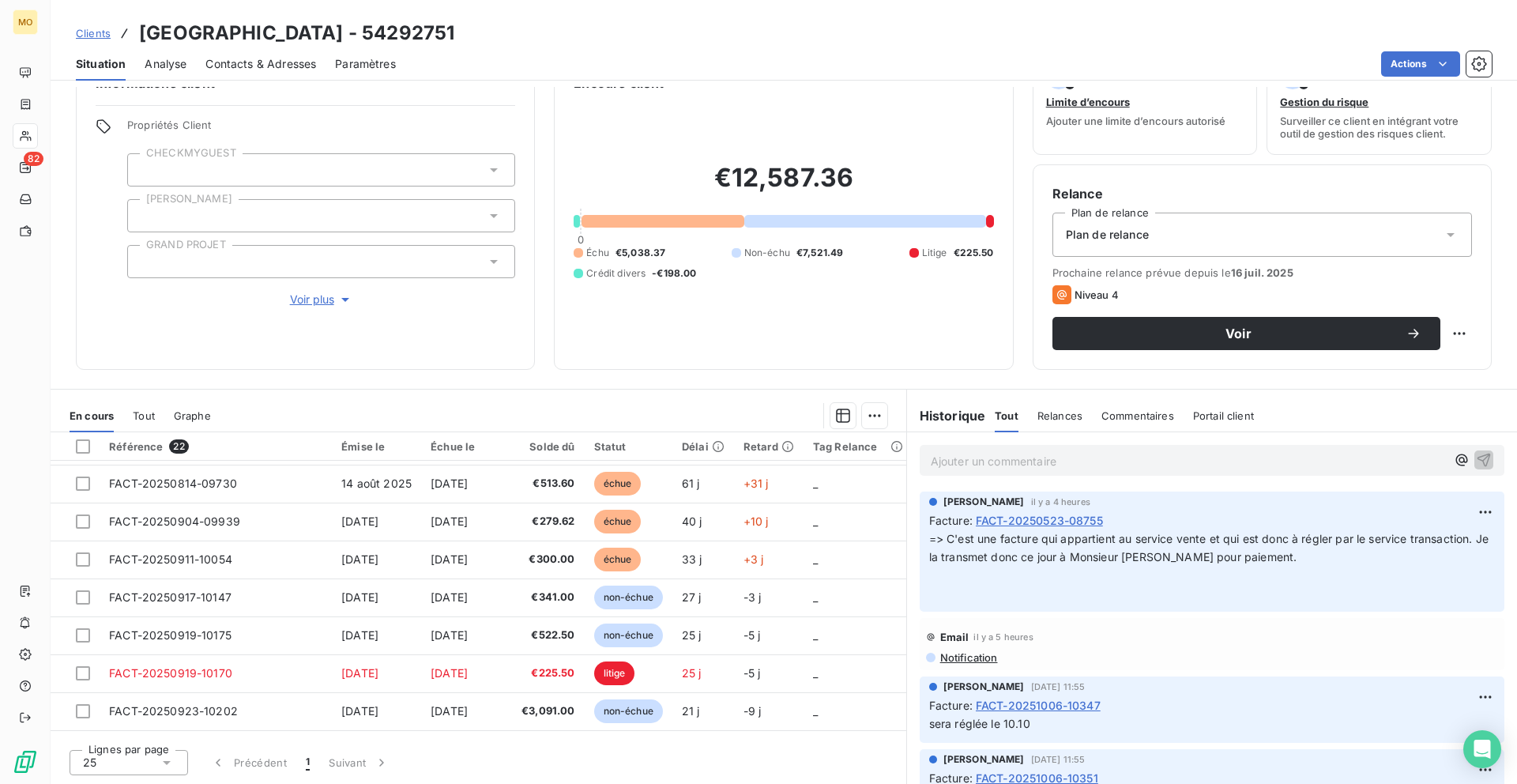
scroll to position [288, 0]
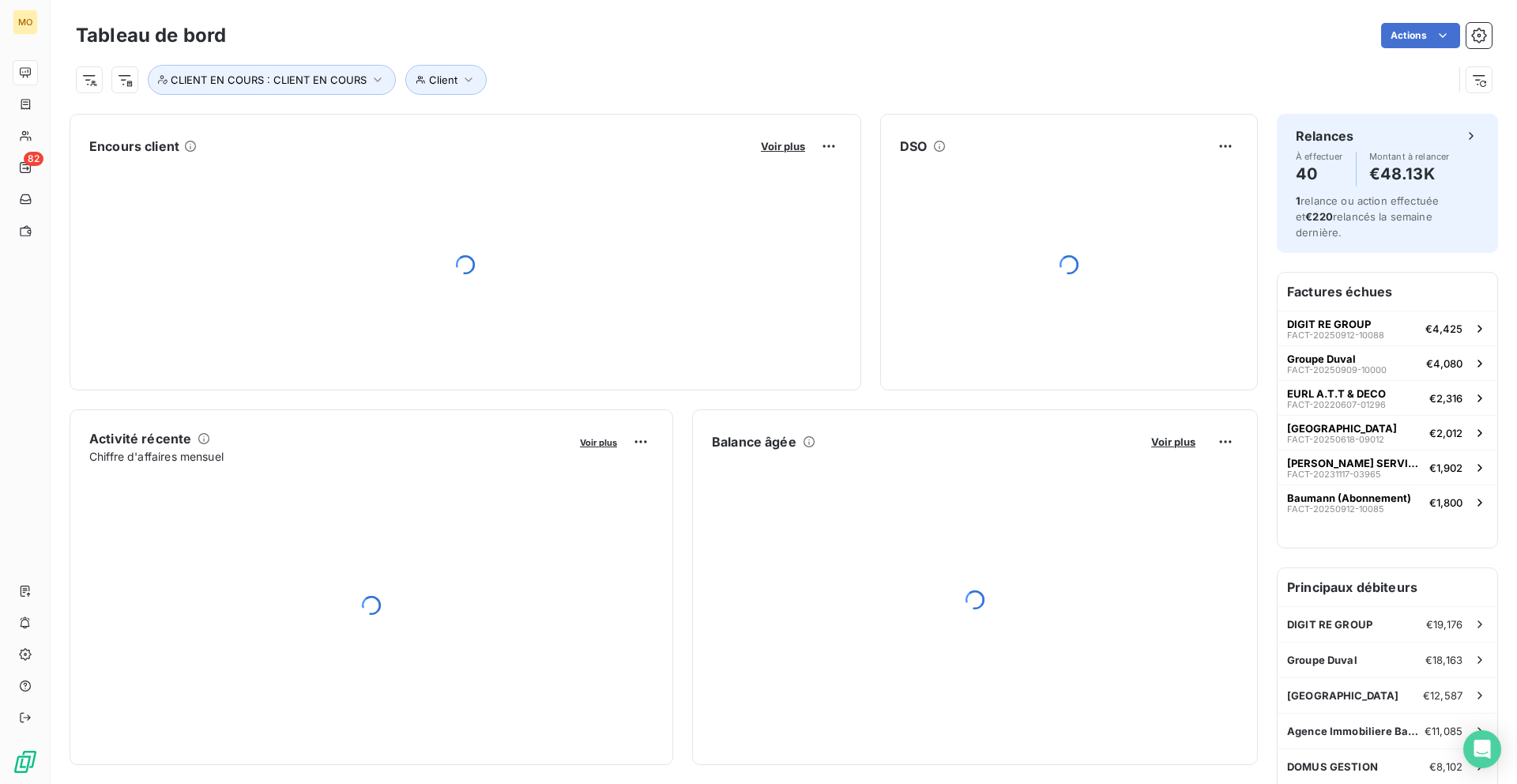
click at [810, 136] on div "Voir plus" at bounding box center [800, 146] width 86 height 26
click at [795, 143] on span "Voir plus" at bounding box center [783, 146] width 45 height 13
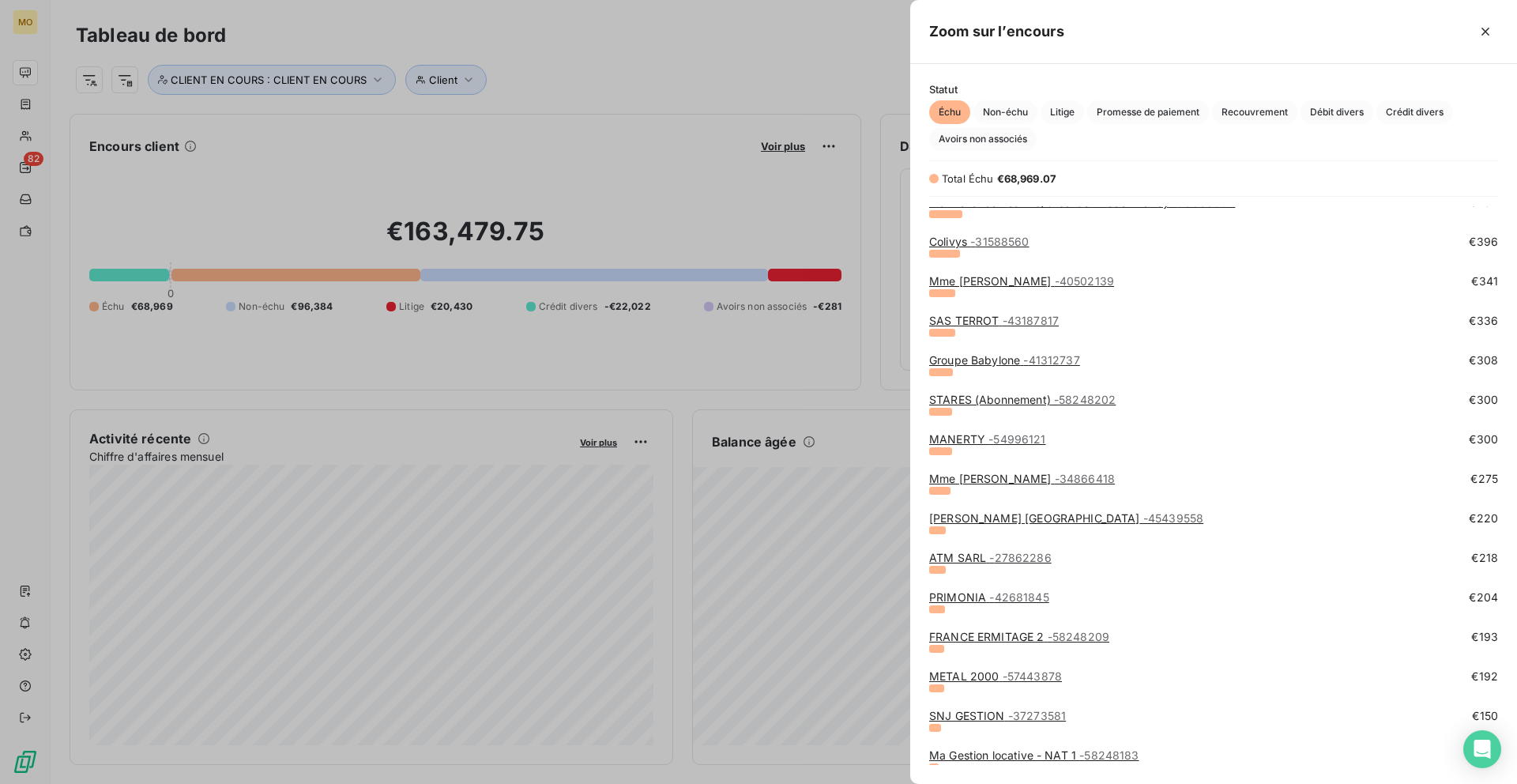
scroll to position [1416, 0]
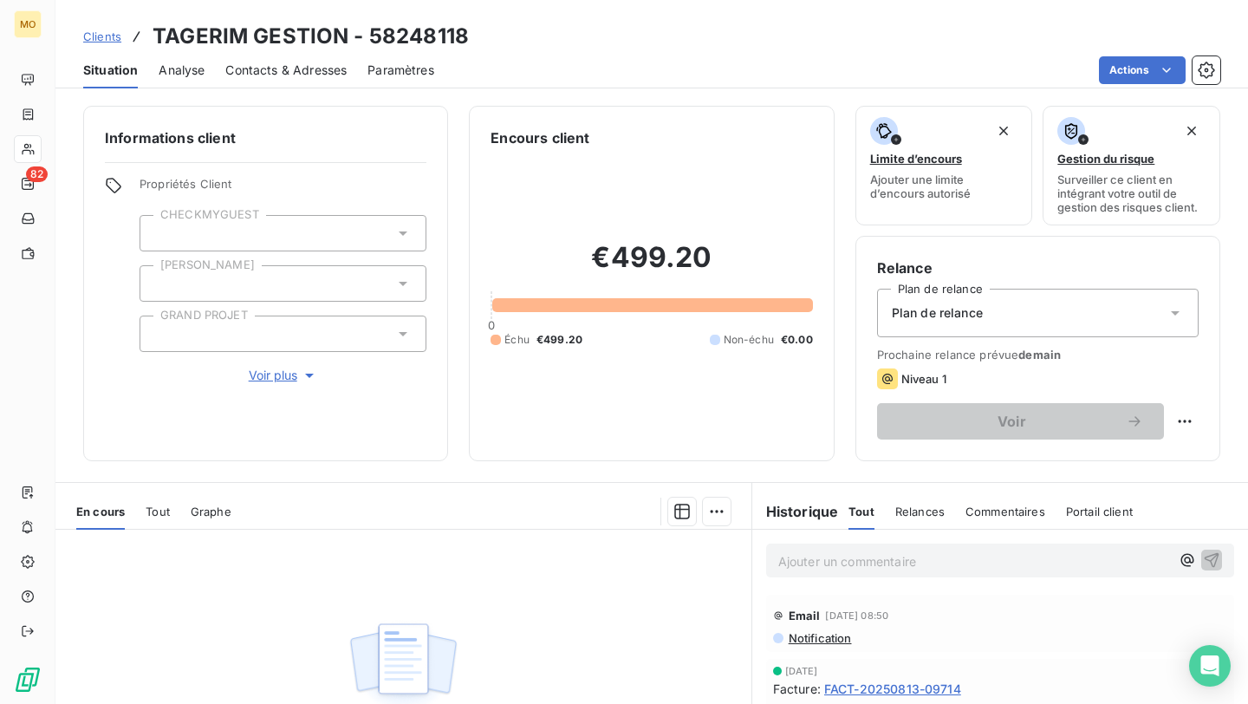
scroll to position [40, 0]
